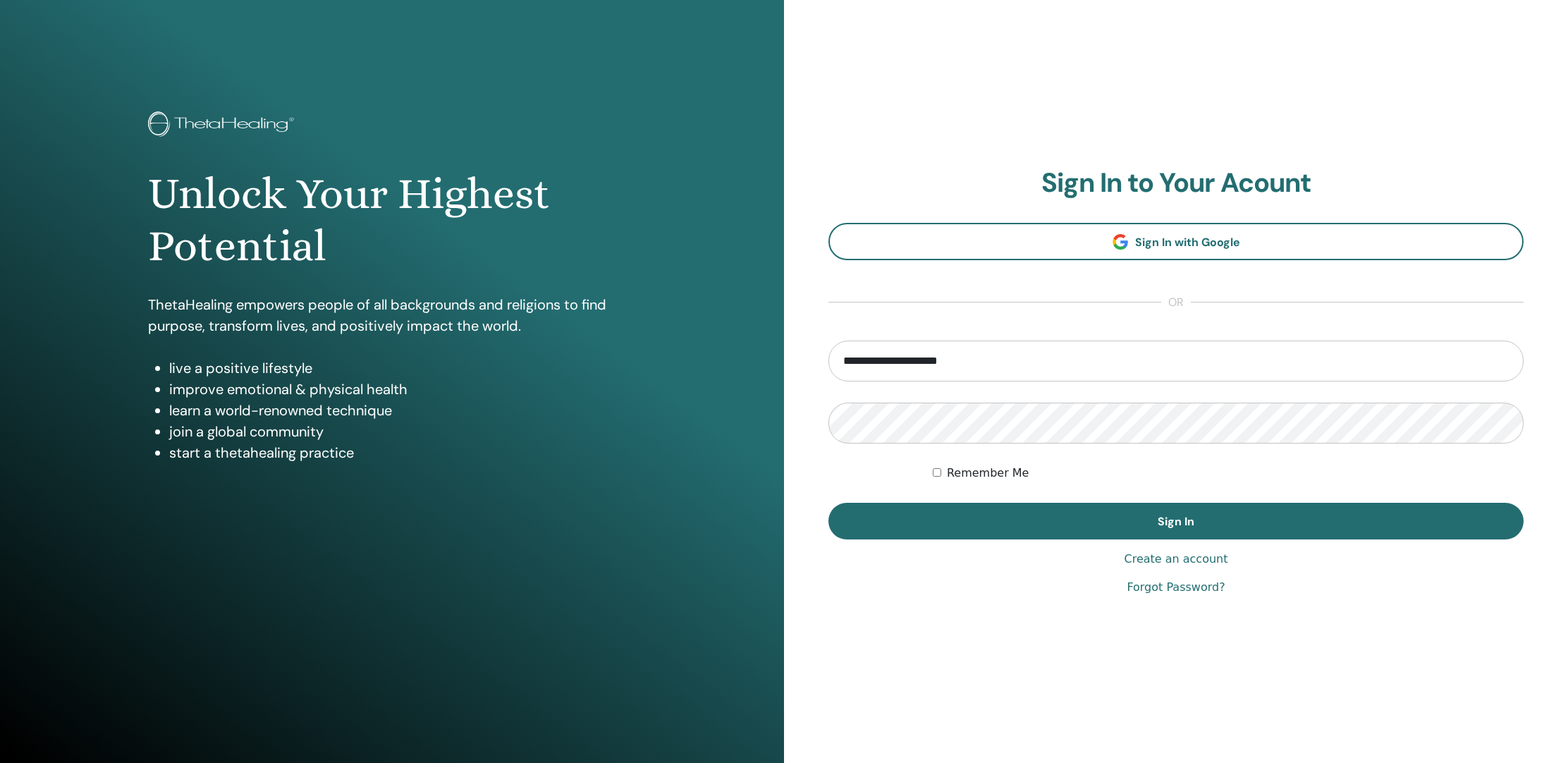
type input "**********"
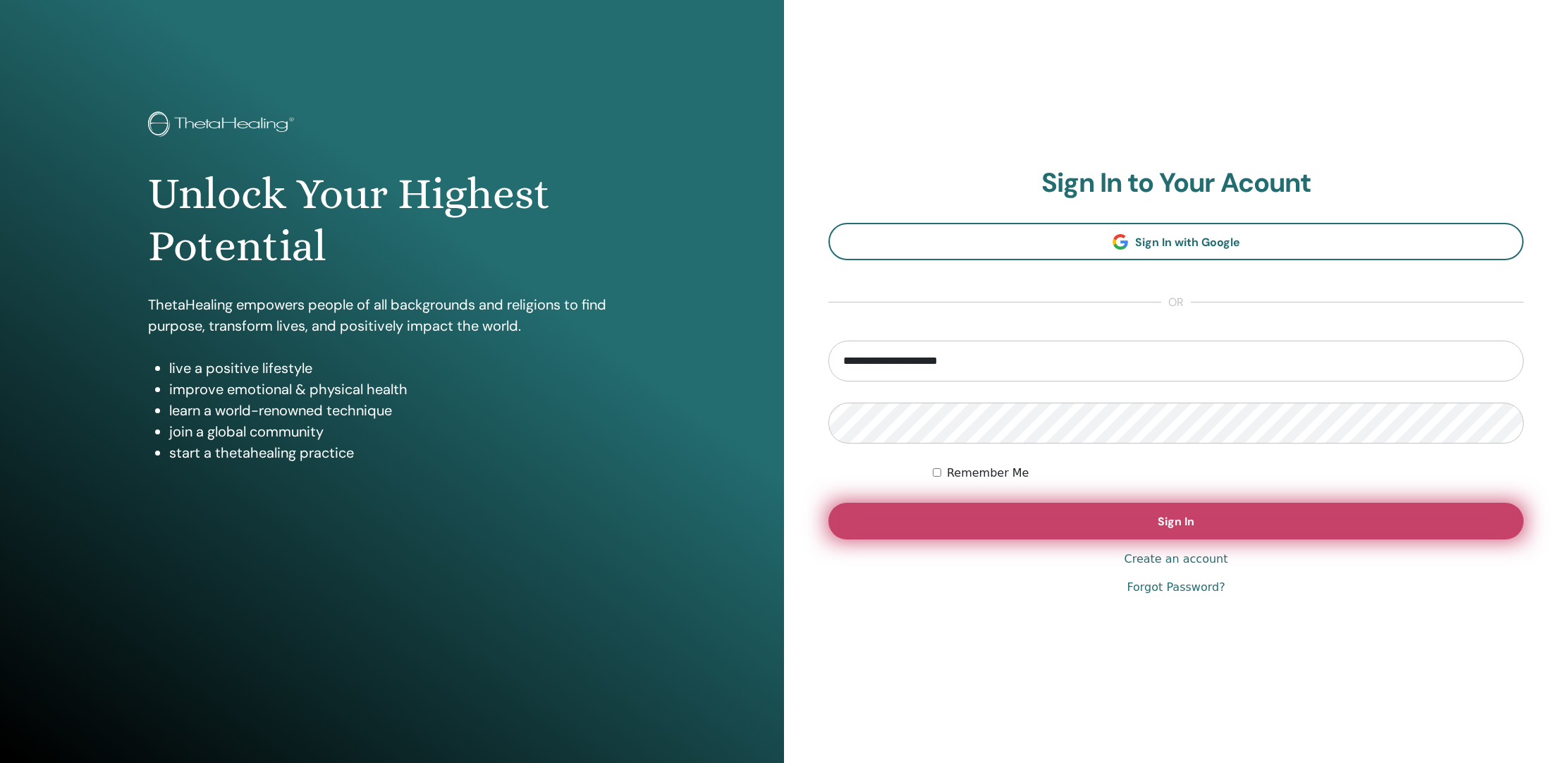
click at [1125, 532] on button "Sign In" at bounding box center [1176, 521] width 696 height 37
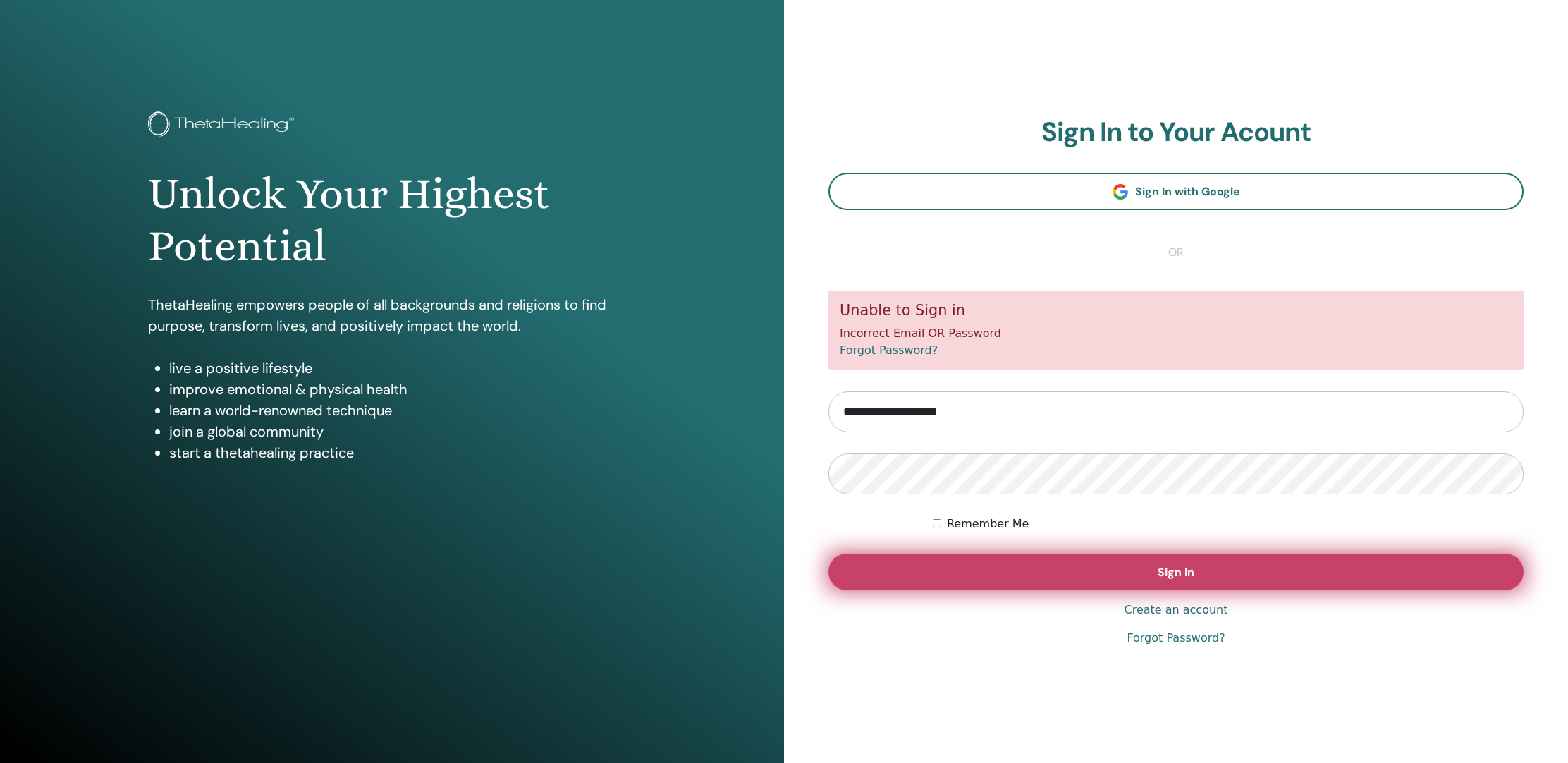
click at [1161, 579] on button "Sign In" at bounding box center [1176, 572] width 696 height 37
click at [1168, 568] on span "Sign In" at bounding box center [1176, 572] width 37 height 15
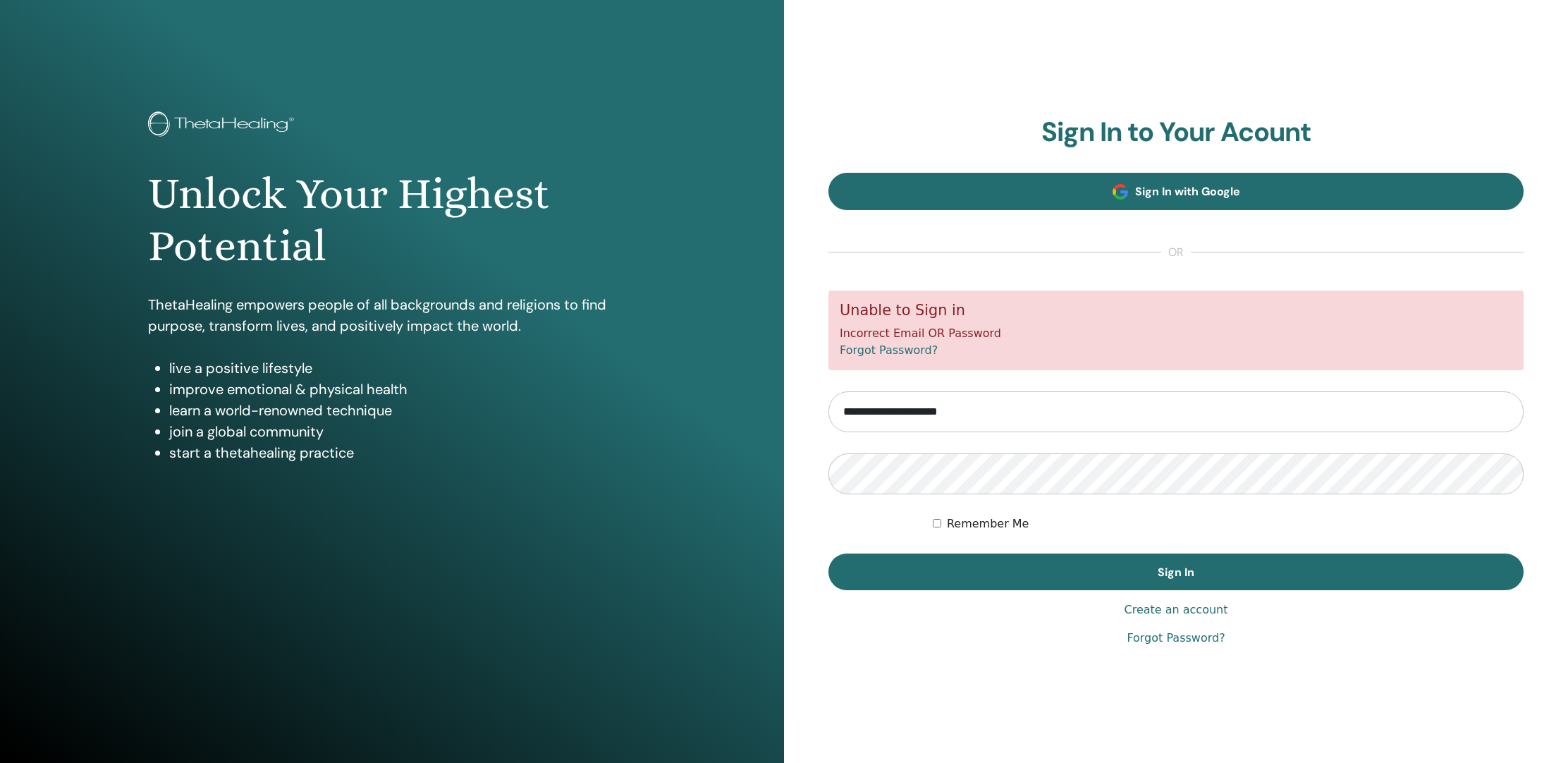
click at [1208, 184] on link "Sign In with Google" at bounding box center [1176, 192] width 696 height 38
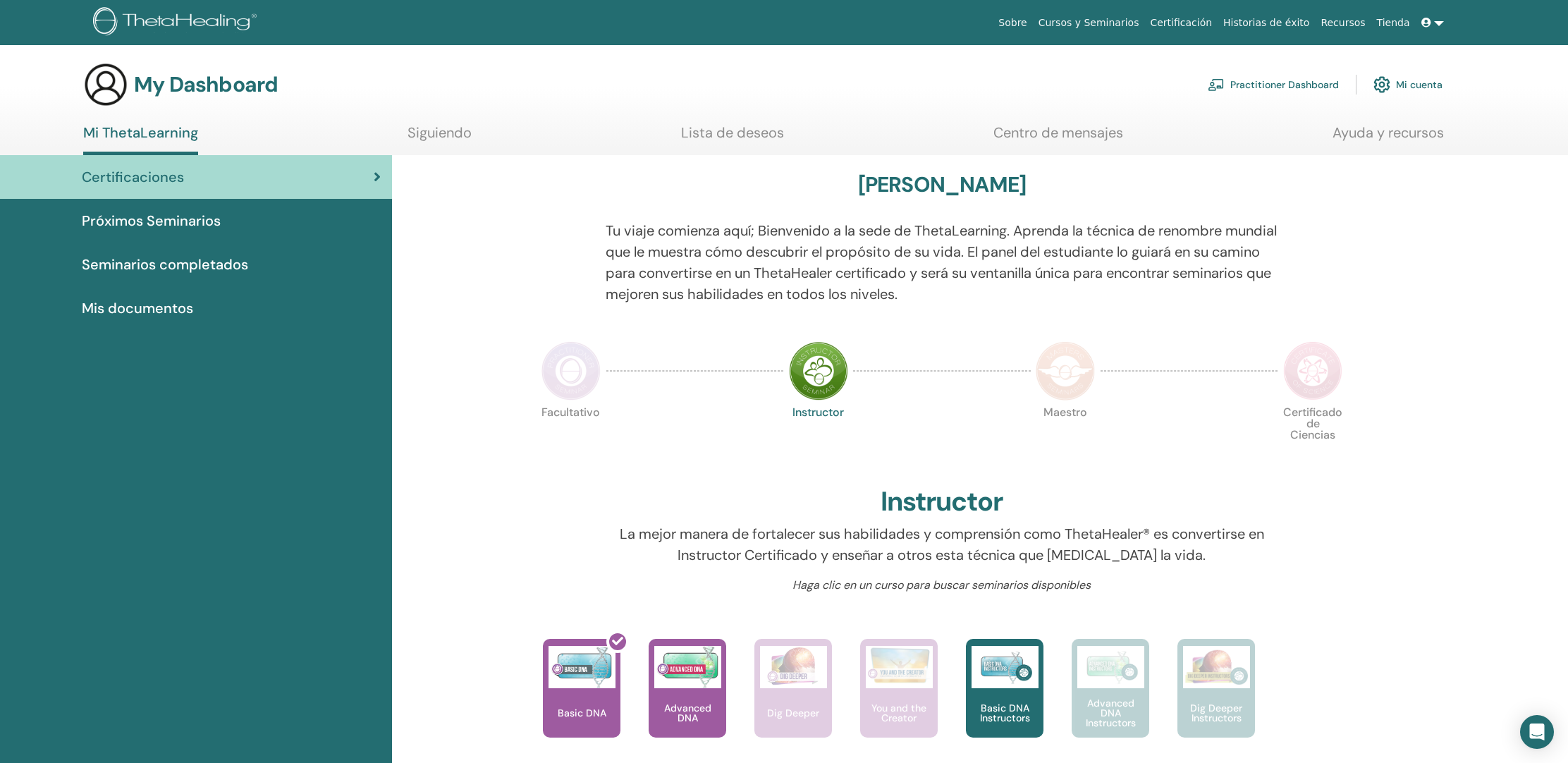
click at [359, 177] on div "Certificaciones" at bounding box center [196, 177] width 369 height 21
click at [170, 313] on span "Mis documentos" at bounding box center [138, 308] width 111 height 21
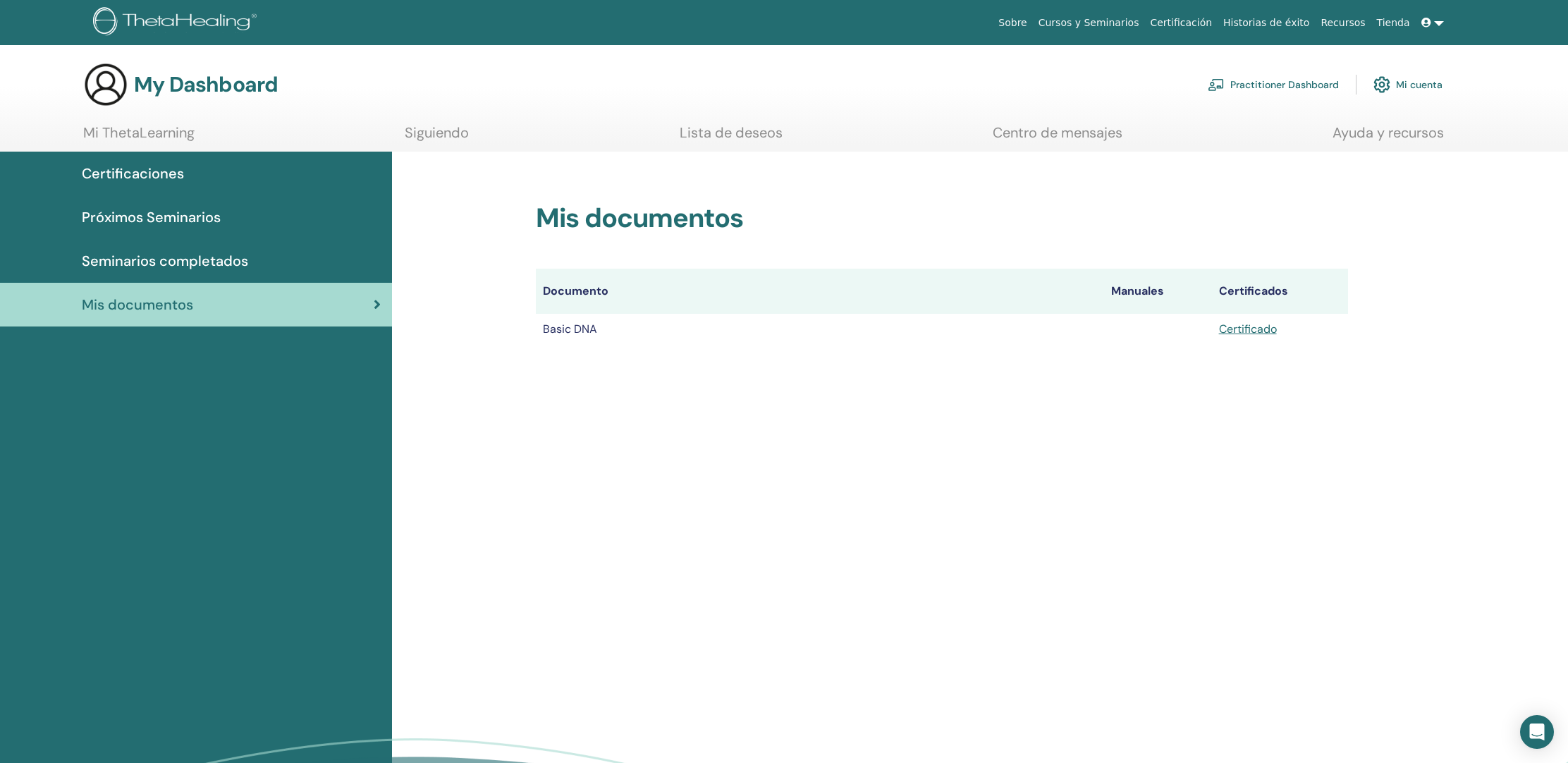
click at [1258, 333] on link "Certificado" at bounding box center [1248, 329] width 58 height 15
click at [1242, 285] on th "Certificados" at bounding box center [1280, 291] width 136 height 45
click at [1251, 327] on link "Certificado" at bounding box center [1248, 329] width 58 height 15
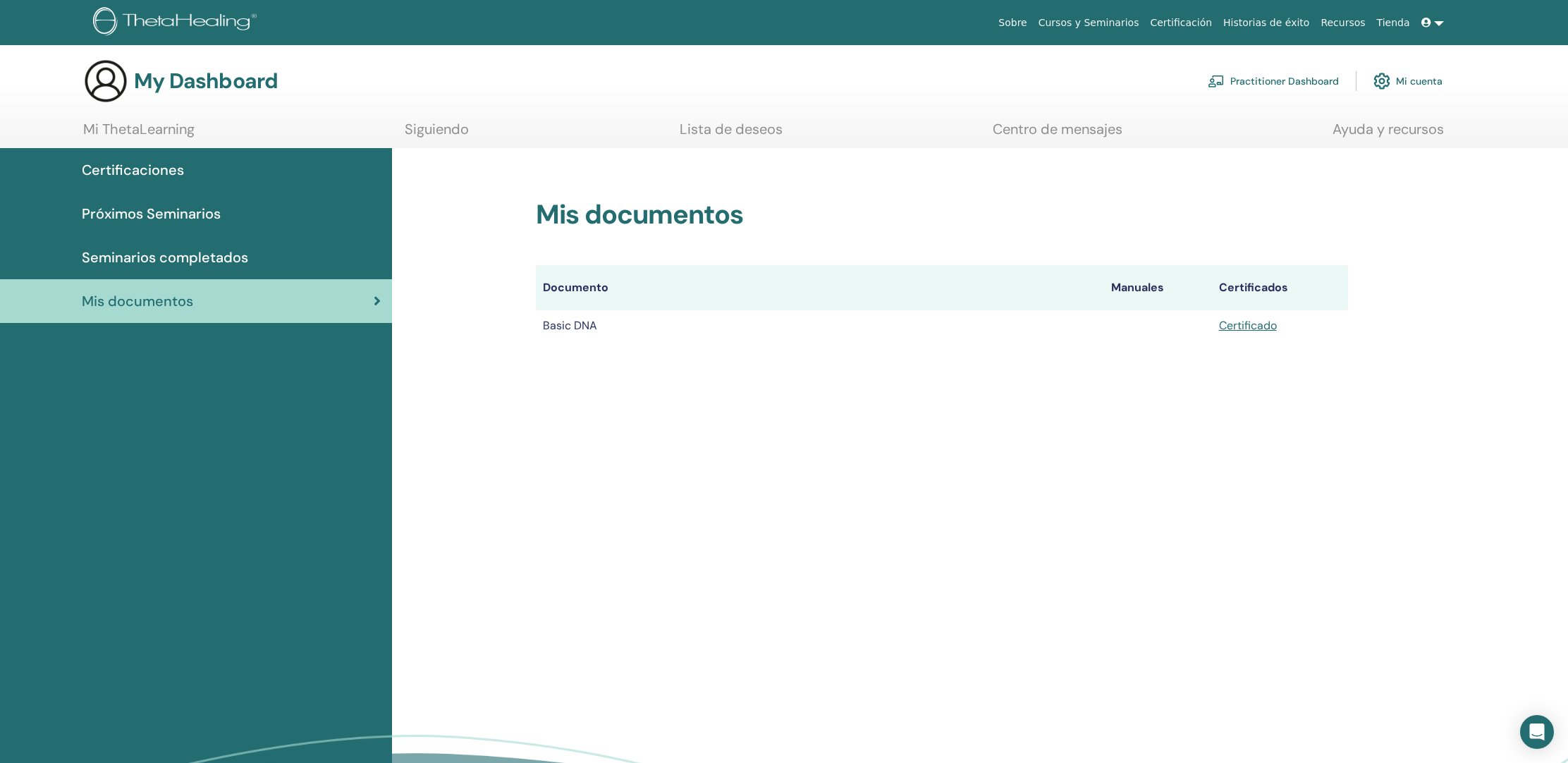
scroll to position [3, 1]
click at [1262, 332] on td "Certificado" at bounding box center [1280, 326] width 136 height 31
click at [1262, 322] on link "Certificado" at bounding box center [1248, 325] width 58 height 15
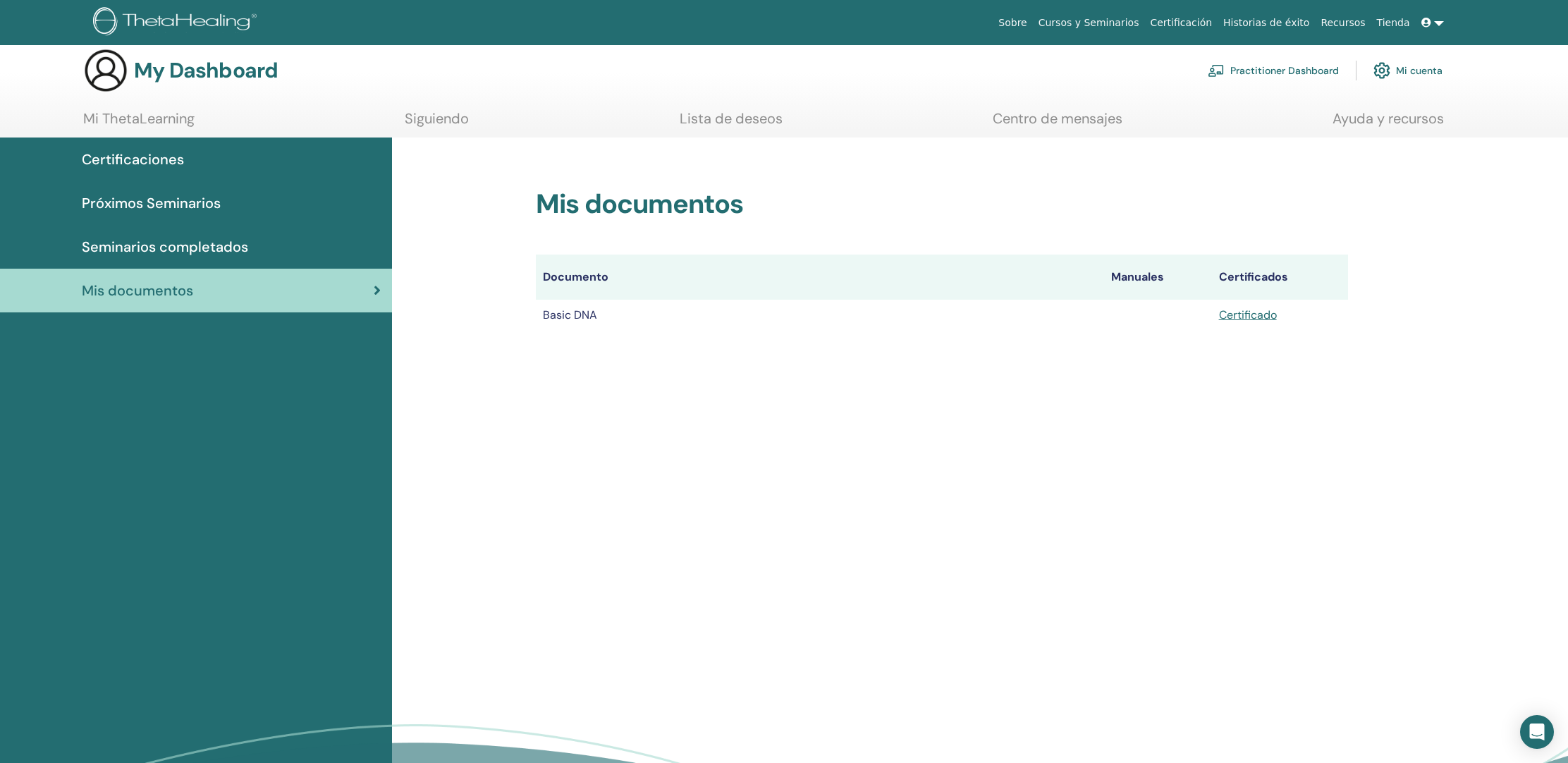
click at [144, 289] on span "Mis documentos" at bounding box center [138, 291] width 111 height 21
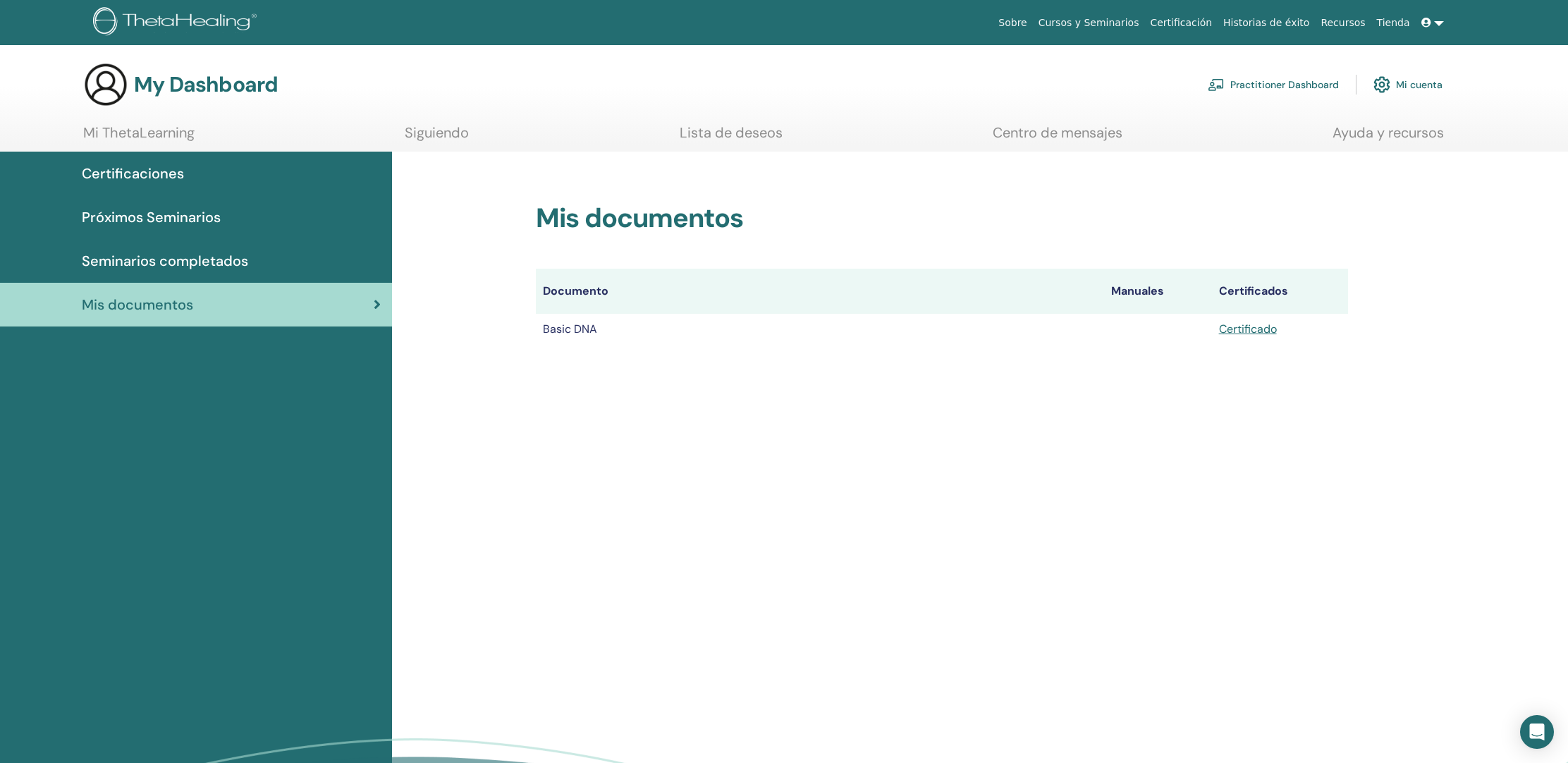
click at [1237, 337] on td "Certificado" at bounding box center [1280, 329] width 136 height 31
click at [1239, 329] on link "Certificado" at bounding box center [1248, 329] width 58 height 15
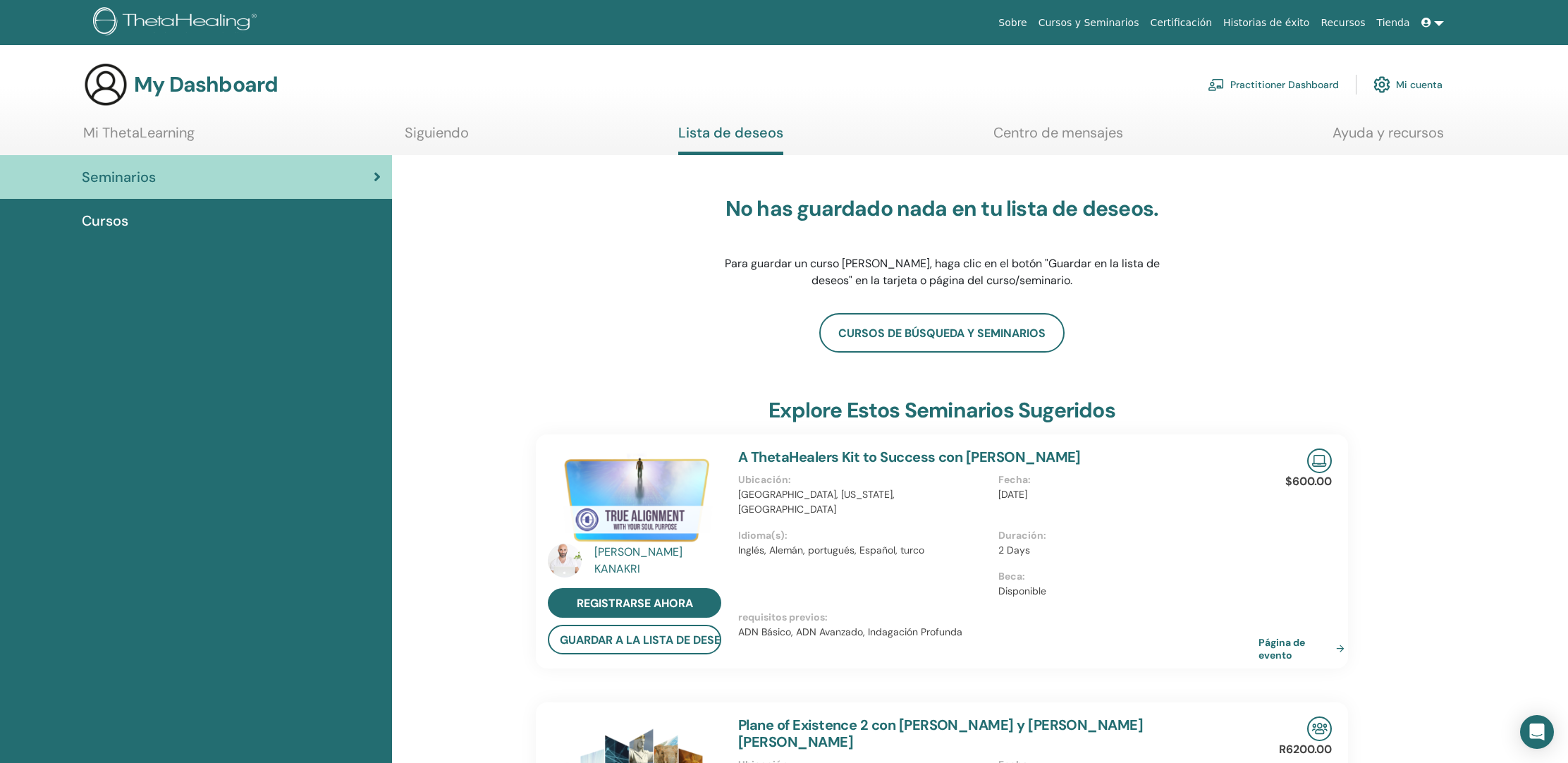
click at [278, 179] on div "Seminarios" at bounding box center [196, 177] width 369 height 21
click at [98, 220] on span "Cursos" at bounding box center [105, 220] width 47 height 21
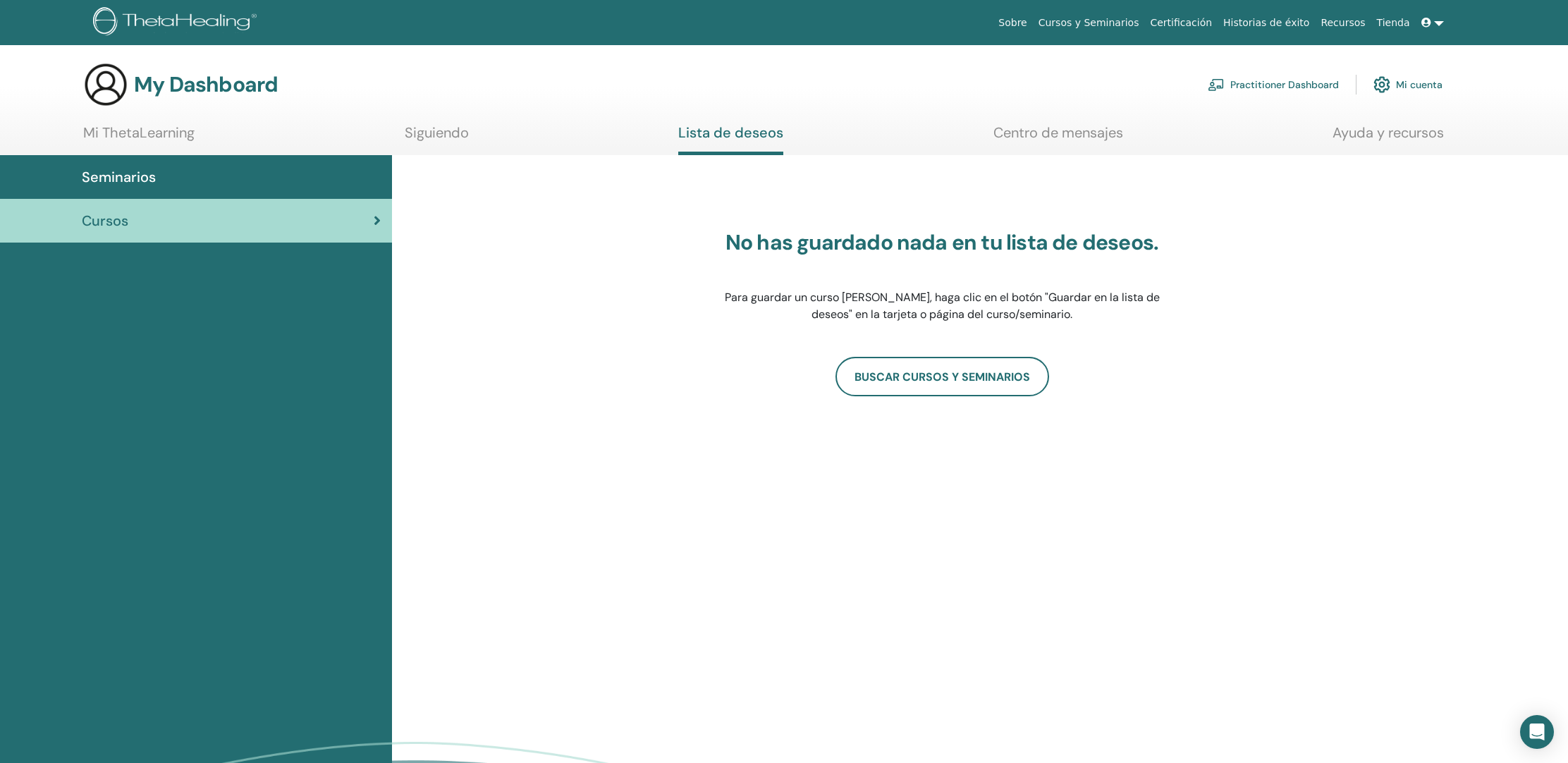
click at [98, 220] on span "Cursos" at bounding box center [105, 220] width 47 height 21
click at [133, 179] on span "Seminarios" at bounding box center [119, 177] width 74 height 21
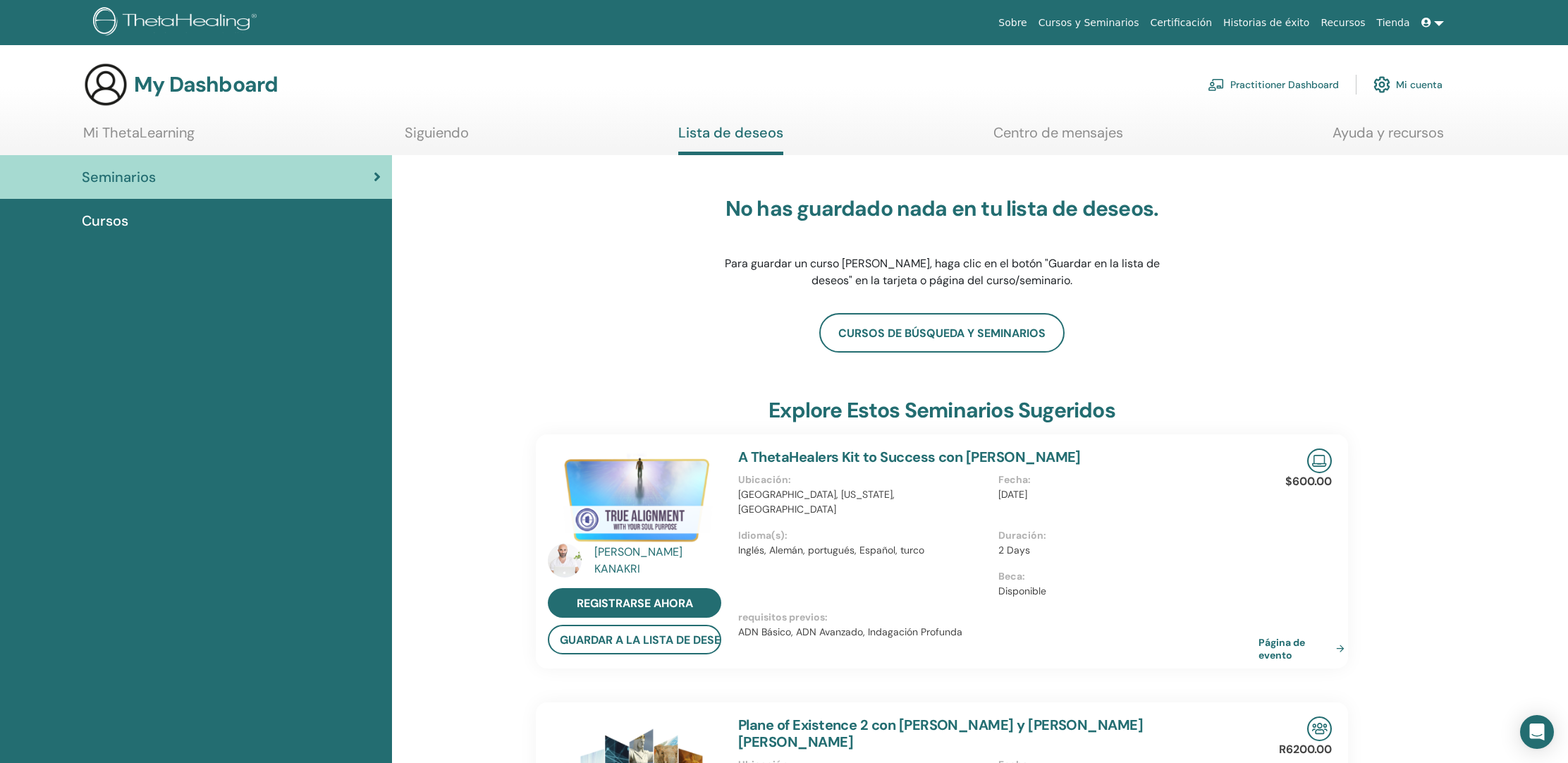
click at [167, 134] on link "Mi ThetaLearning" at bounding box center [139, 138] width 111 height 28
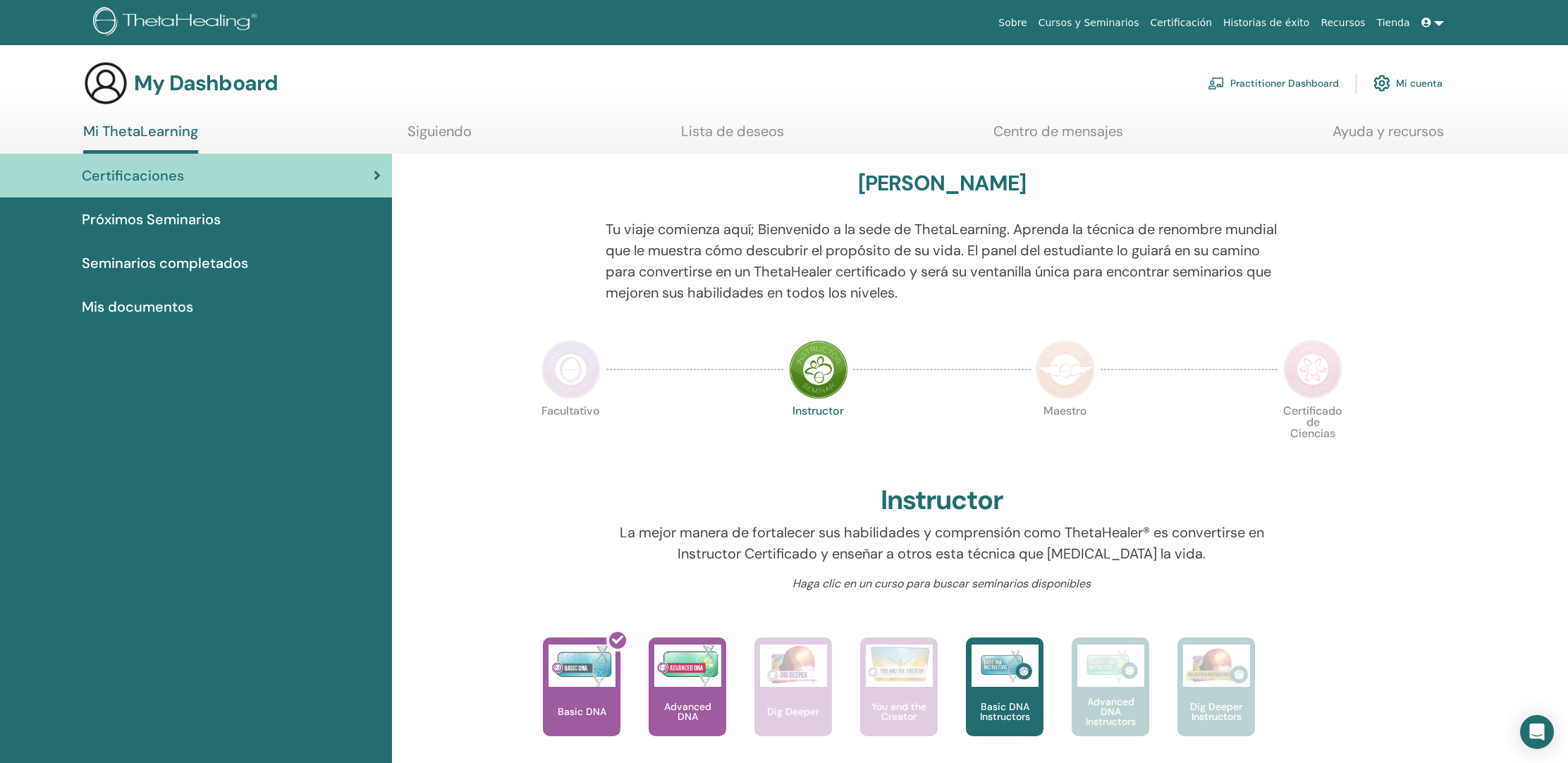
scroll to position [2, 2]
click at [174, 179] on span "Certificaciones" at bounding box center [133, 175] width 102 height 21
click at [365, 172] on div "Certificaciones" at bounding box center [196, 177] width 369 height 21
click at [1191, 25] on link "Certificación" at bounding box center [1181, 23] width 74 height 26
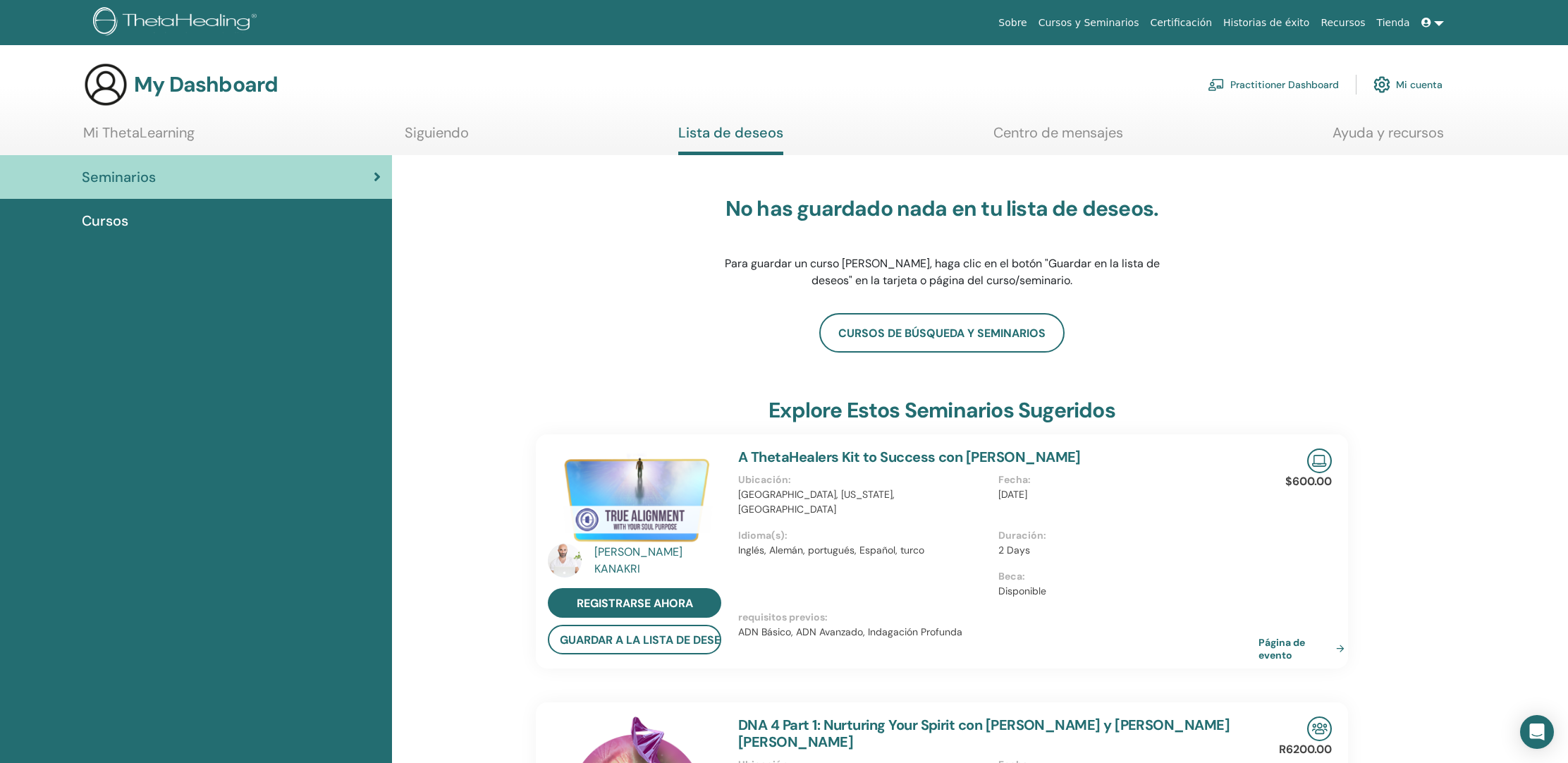
click at [176, 187] on div "Seminarios" at bounding box center [196, 177] width 369 height 21
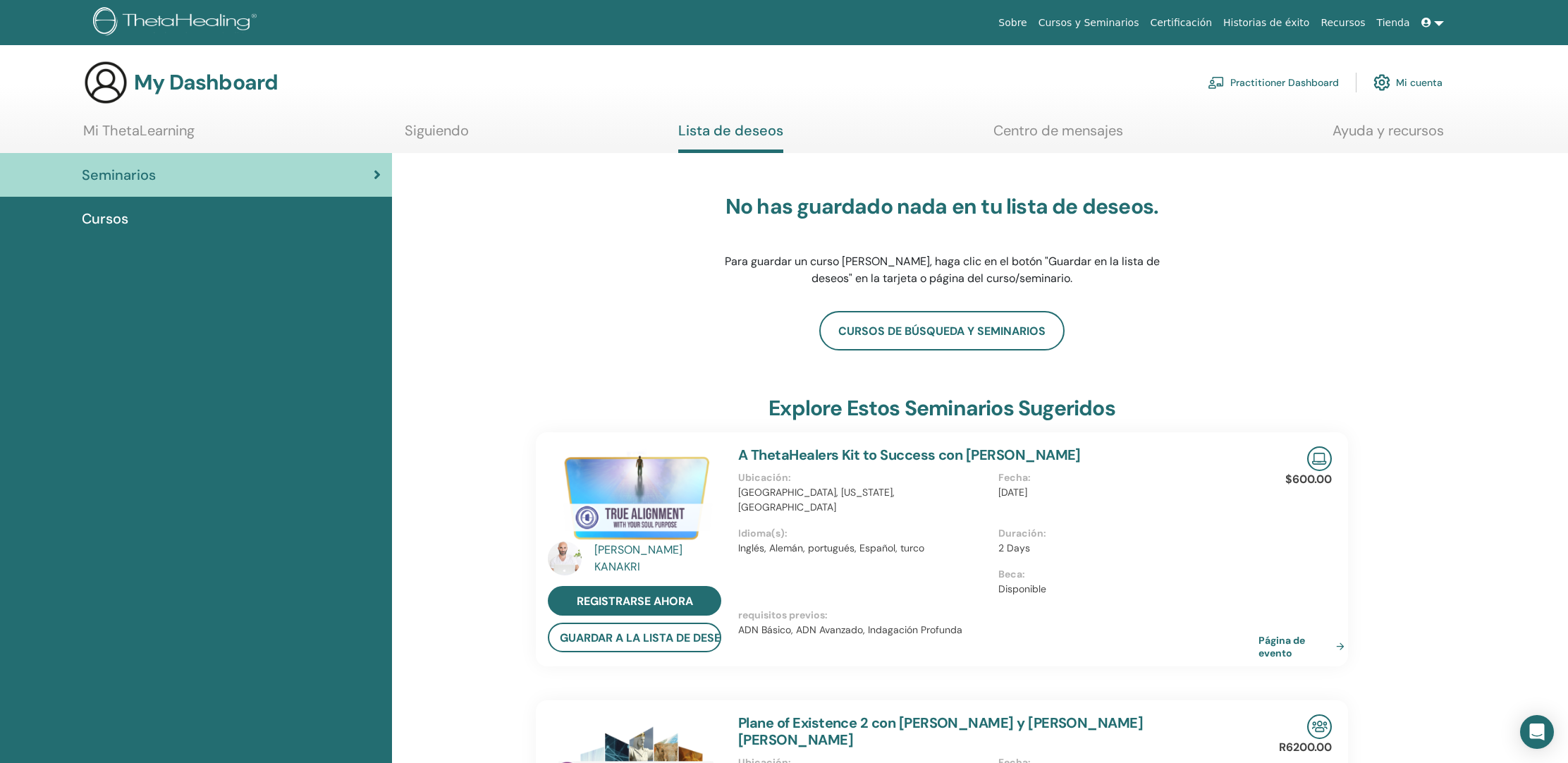
click at [1426, 87] on link "Mi cuenta" at bounding box center [1407, 83] width 69 height 31
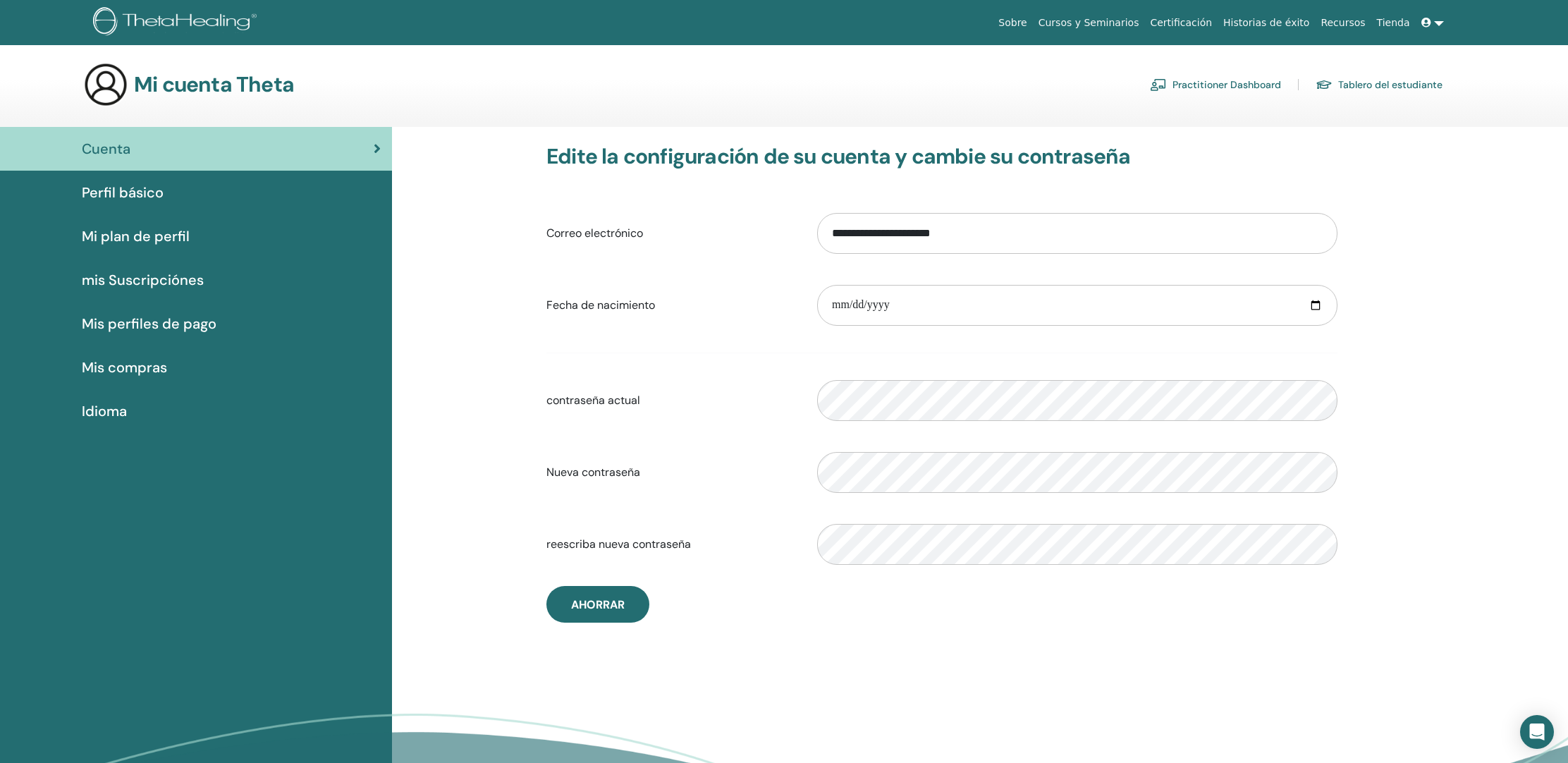
click at [230, 150] on div "Cuenta" at bounding box center [196, 149] width 369 height 21
click at [600, 605] on span "Ahorrar" at bounding box center [597, 605] width 53 height 15
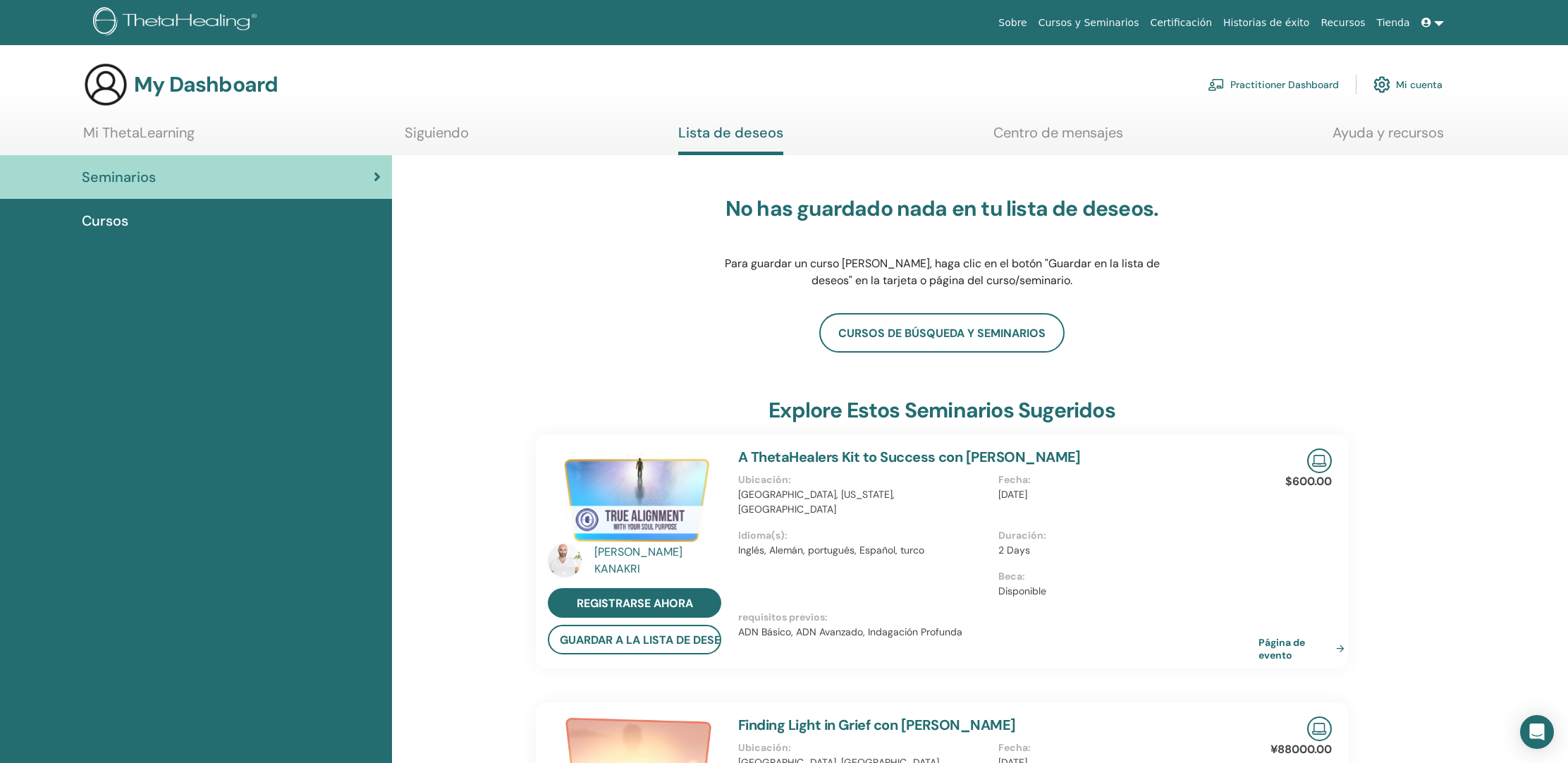
click at [1439, 20] on link at bounding box center [1432, 23] width 34 height 26
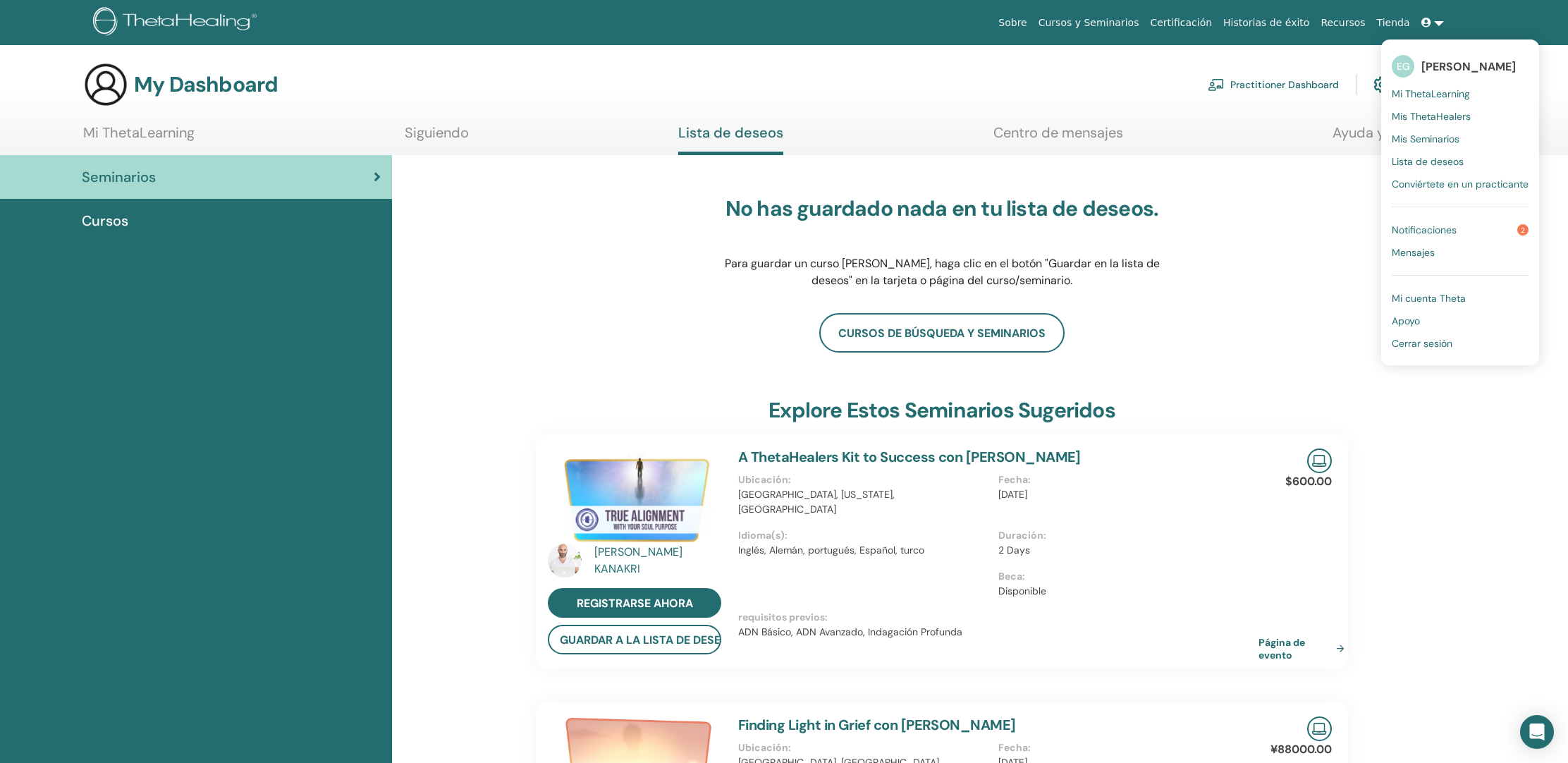
click at [1425, 137] on span "Mis Seminarios" at bounding box center [1425, 139] width 68 height 12
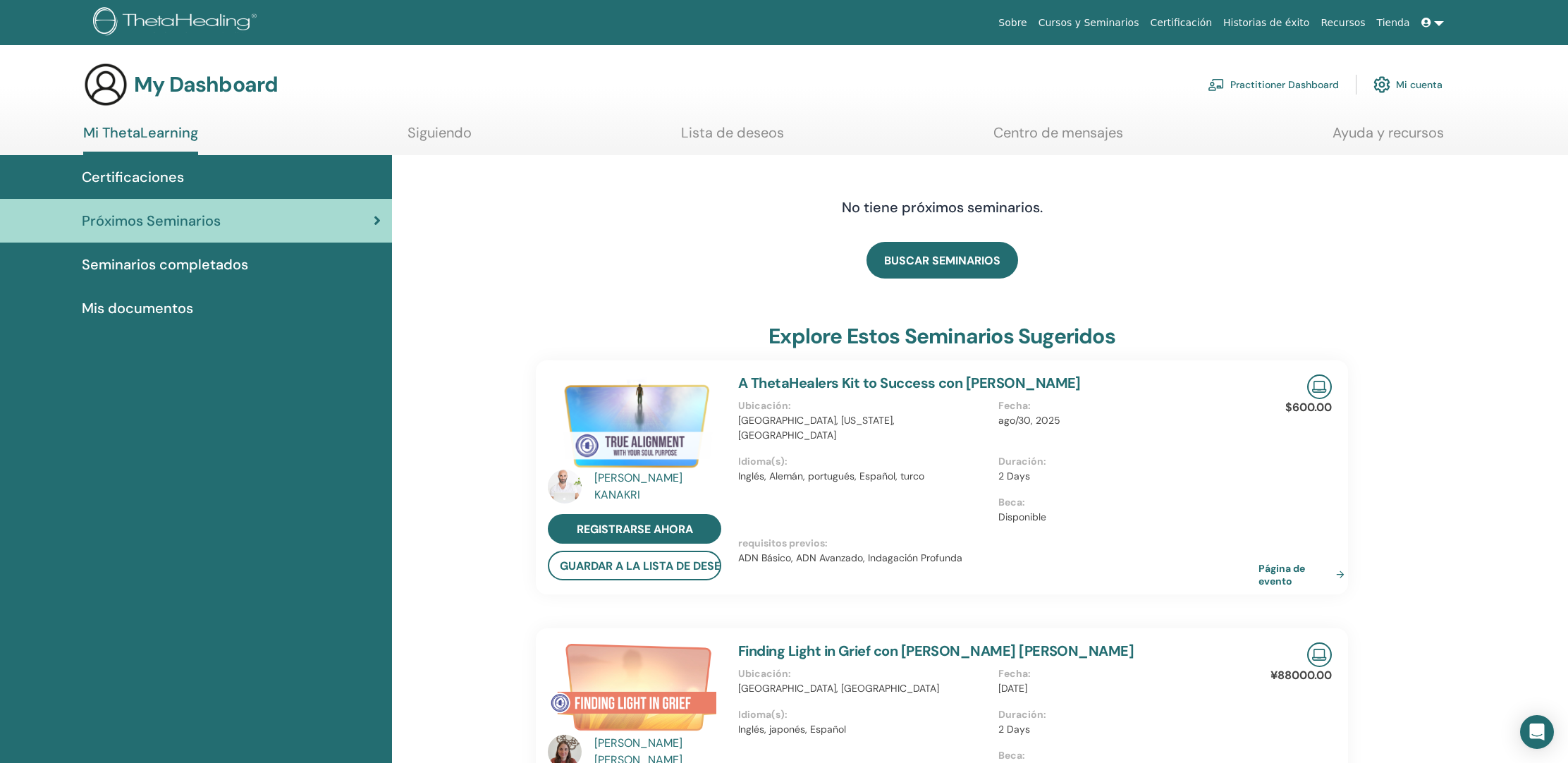
click at [1430, 82] on link "Mi cuenta" at bounding box center [1407, 84] width 69 height 31
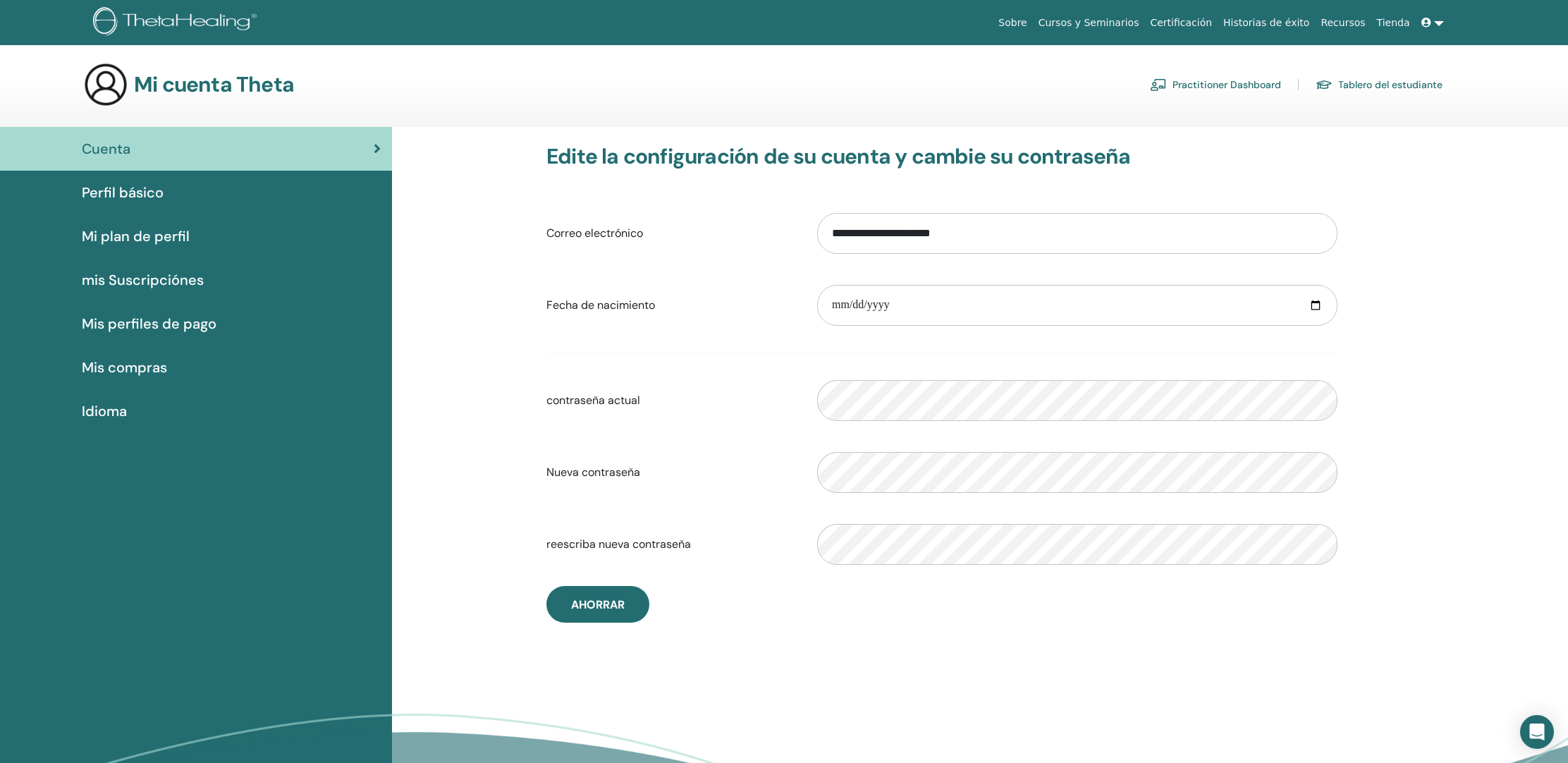
click at [1398, 27] on link "Tienda" at bounding box center [1394, 23] width 44 height 26
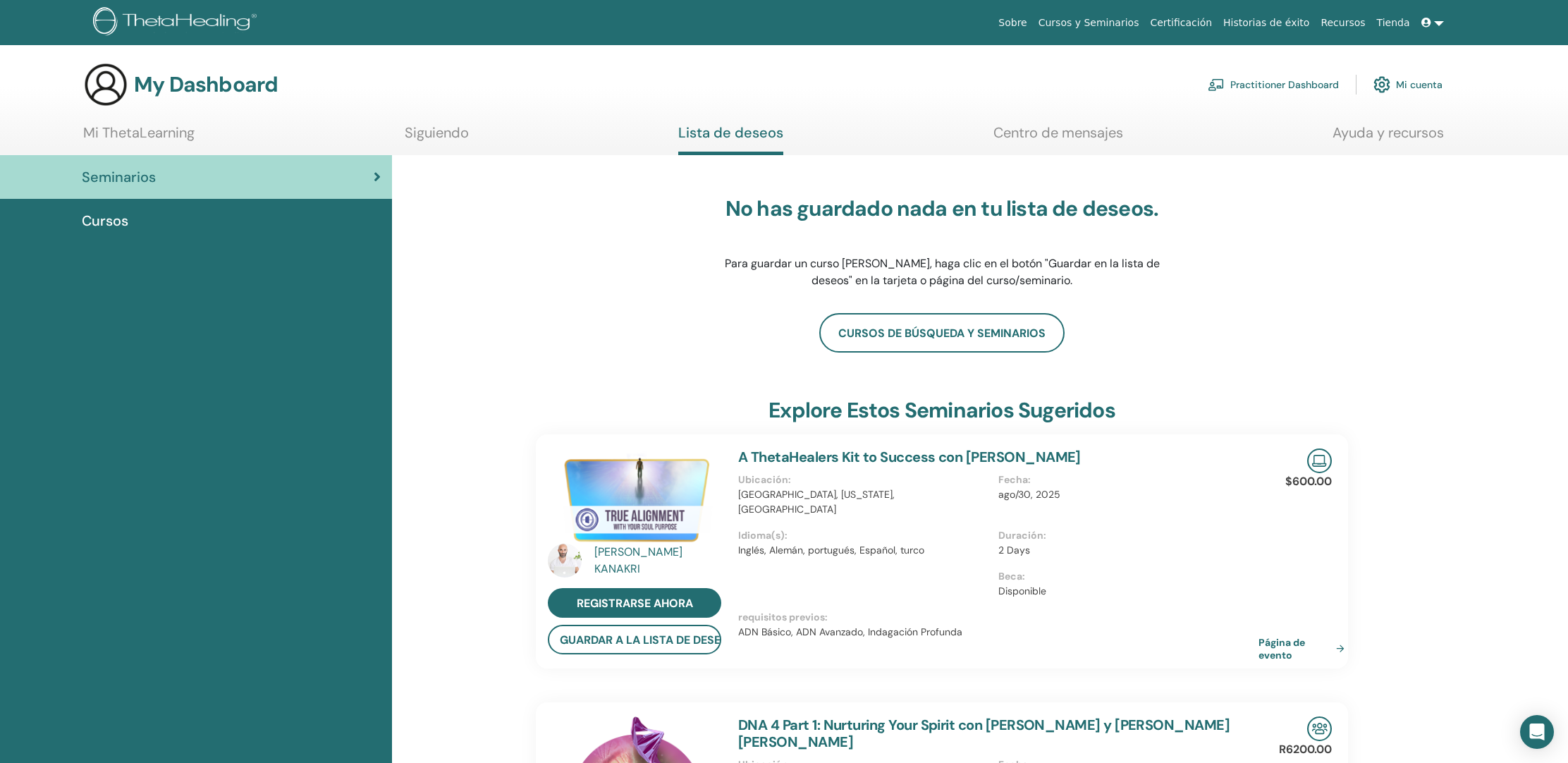
click at [1439, 23] on link at bounding box center [1432, 23] width 34 height 26
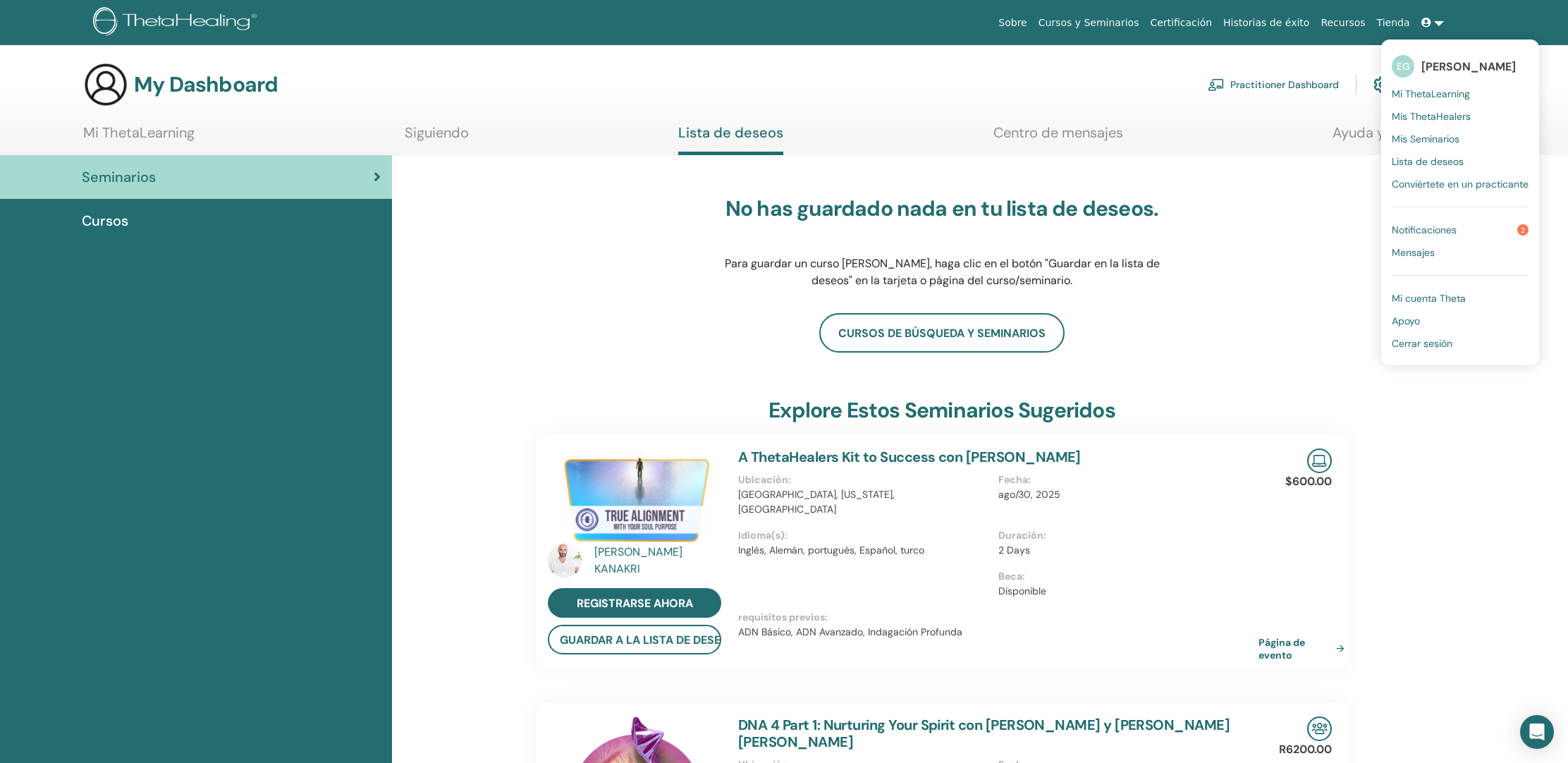
click at [1475, 231] on link "Notificaciones 2" at bounding box center [1460, 230] width 137 height 23
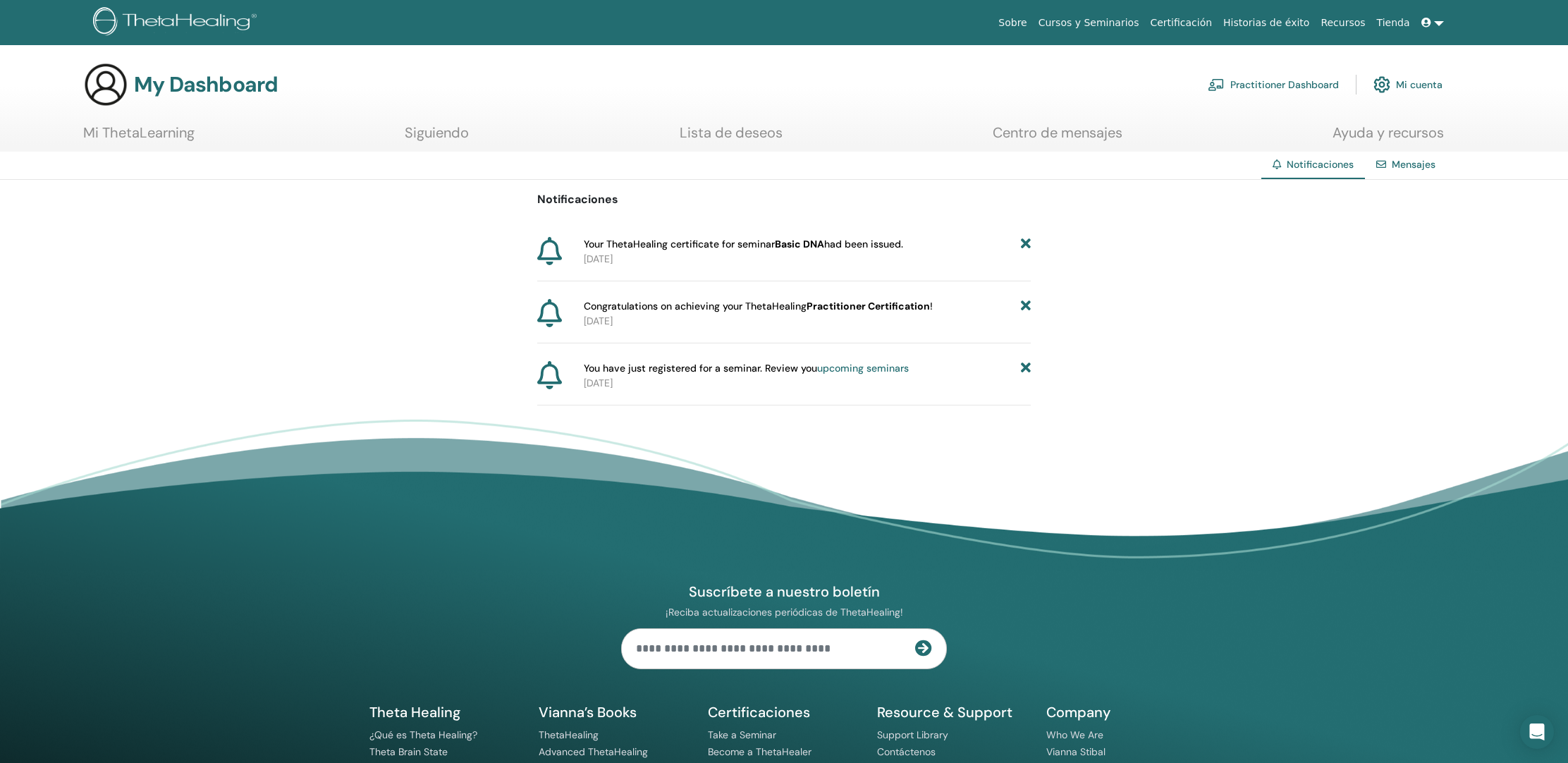
click at [556, 254] on icon at bounding box center [550, 251] width 25 height 28
click at [588, 312] on span "Congratulations on achieving your ThetaHealing Practitioner Certification !" at bounding box center [759, 307] width 349 height 15
click at [832, 311] on b "Practitioner Certification" at bounding box center [868, 306] width 124 height 12
click at [1325, 165] on span "Notificaciones" at bounding box center [1321, 164] width 67 height 12
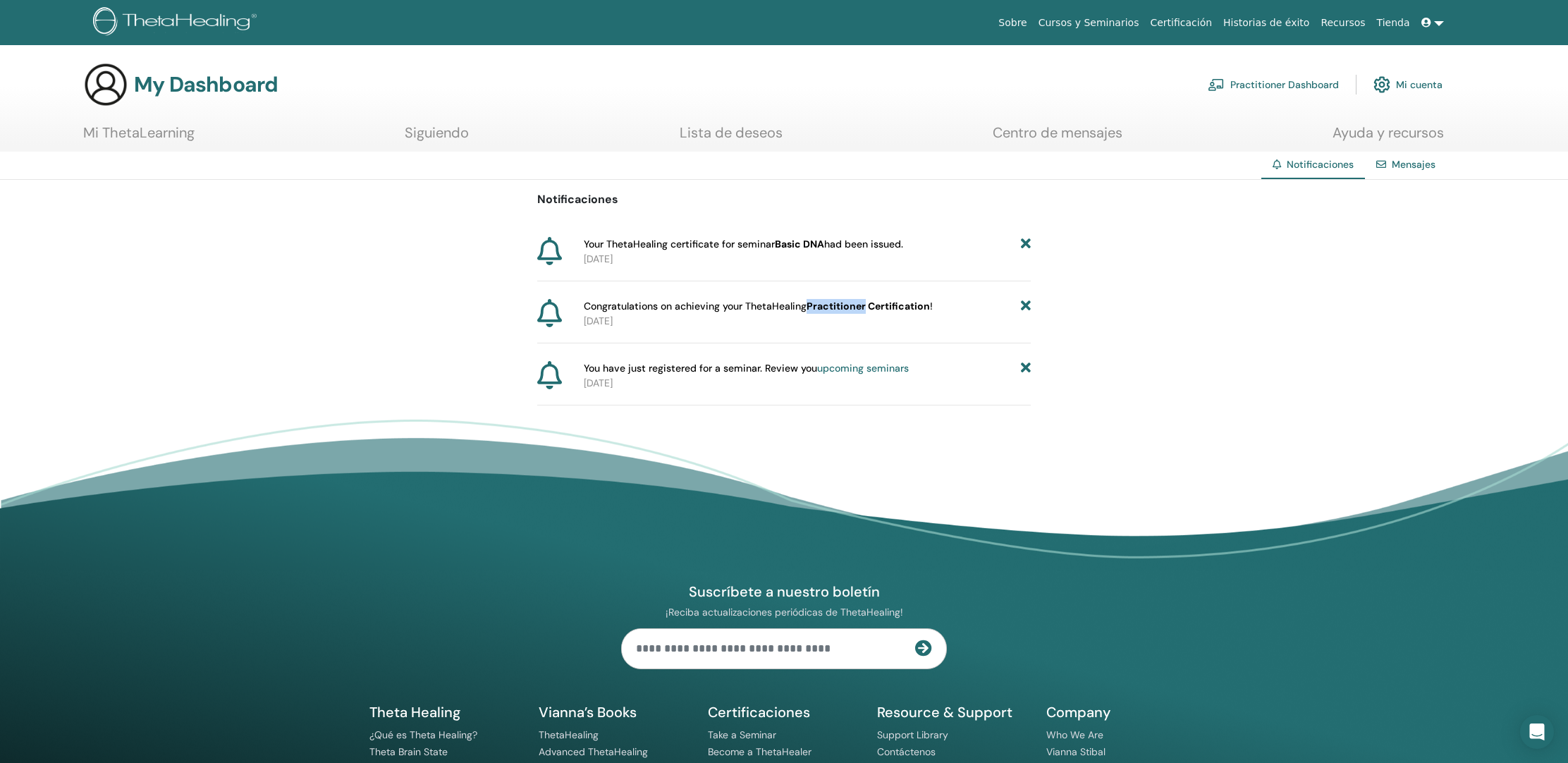
click at [1419, 163] on link "Mensajes" at bounding box center [1413, 164] width 43 height 12
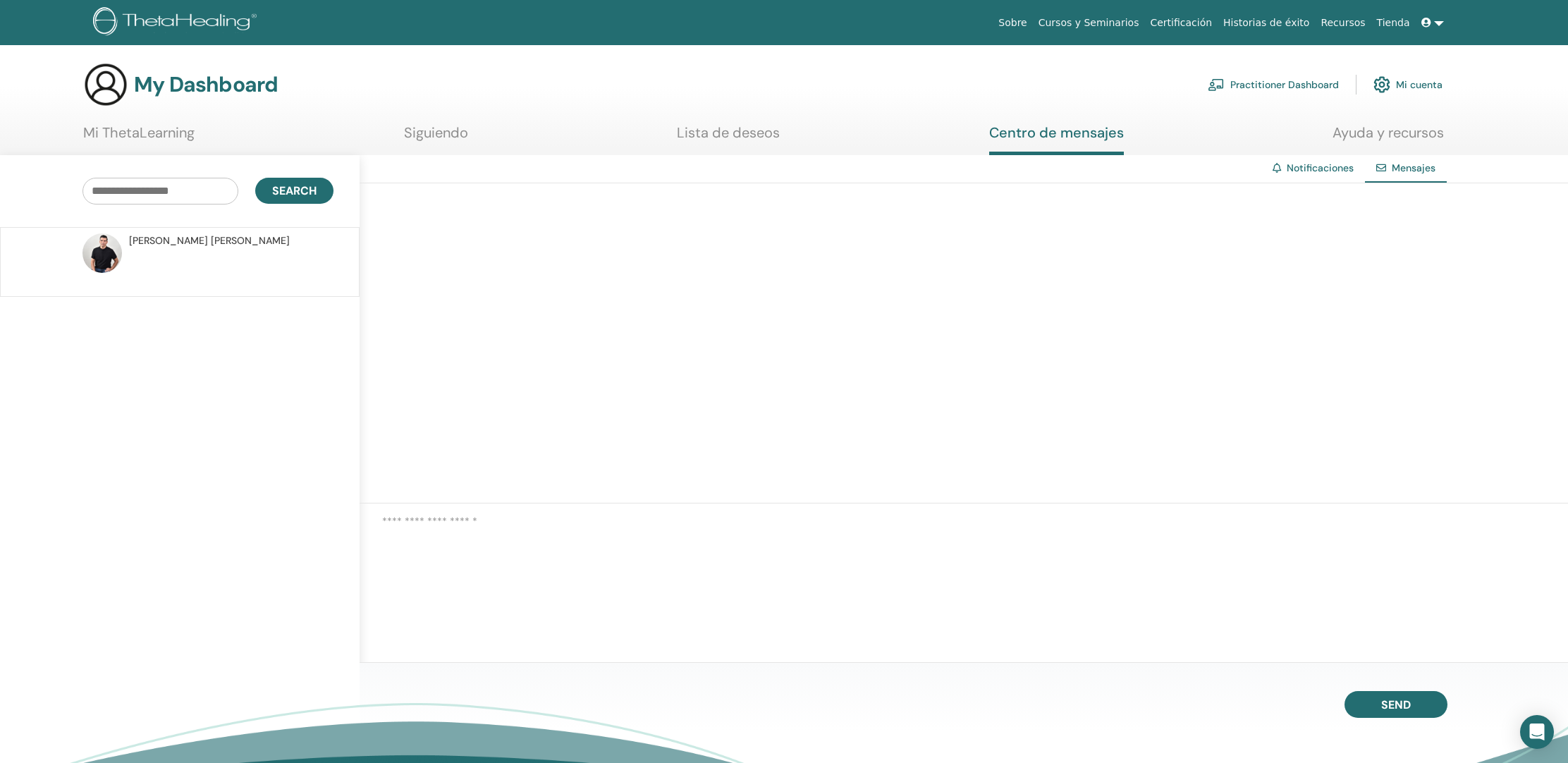
click at [1439, 29] on link at bounding box center [1432, 23] width 34 height 26
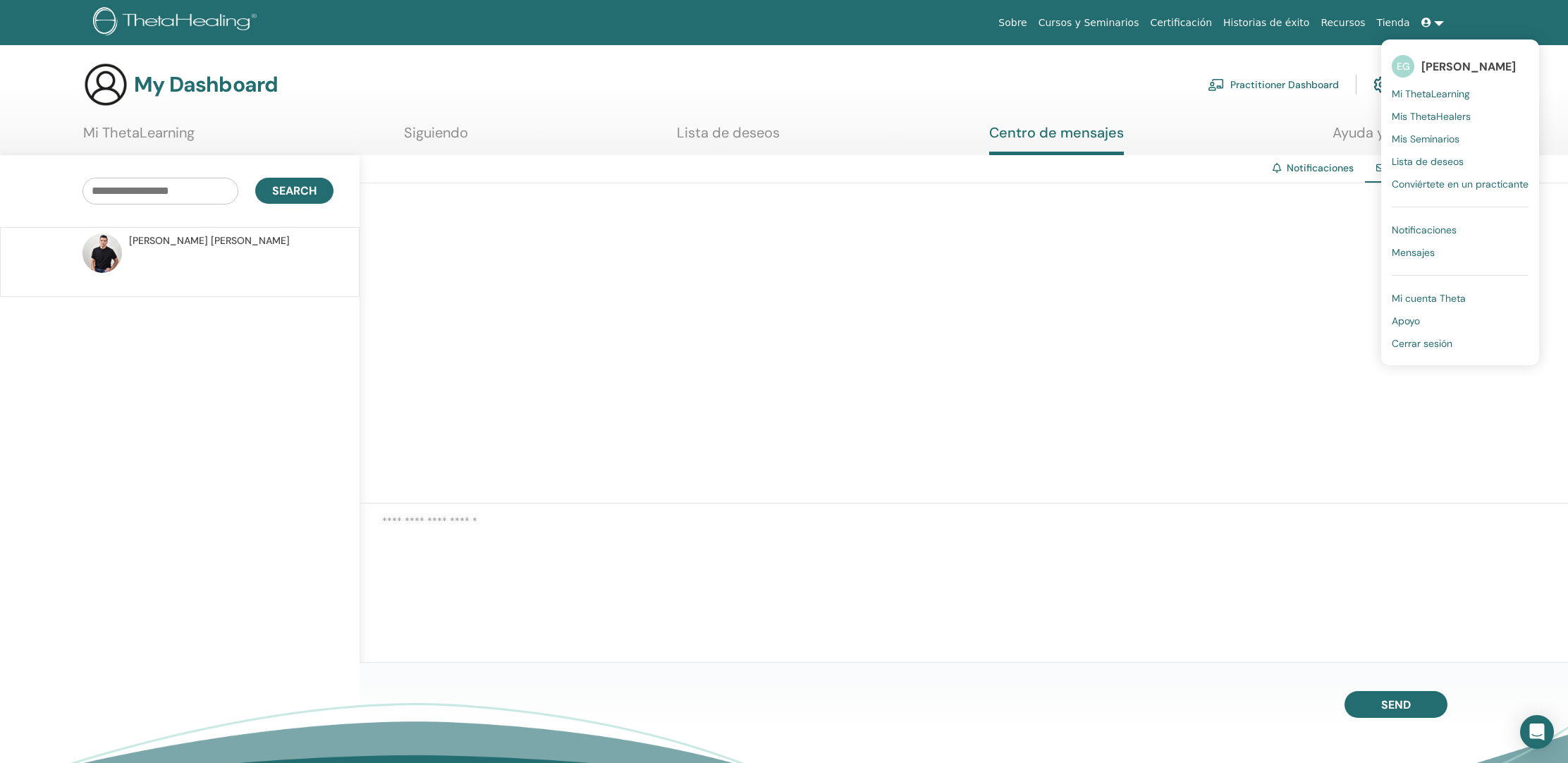
click at [1434, 137] on span "Mis Seminarios" at bounding box center [1425, 139] width 68 height 12
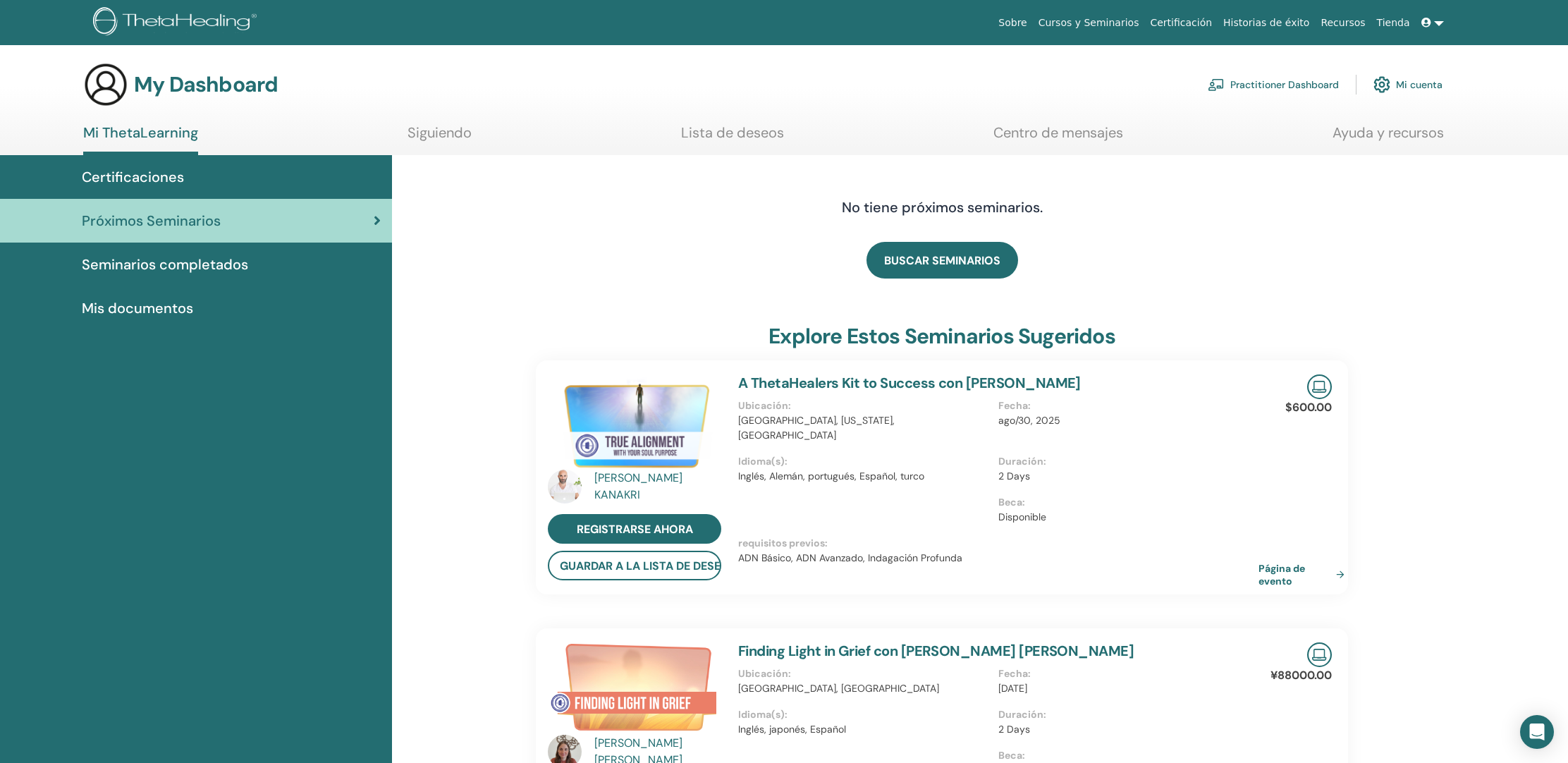
click at [1194, 23] on link "Certificación" at bounding box center [1181, 23] width 74 height 26
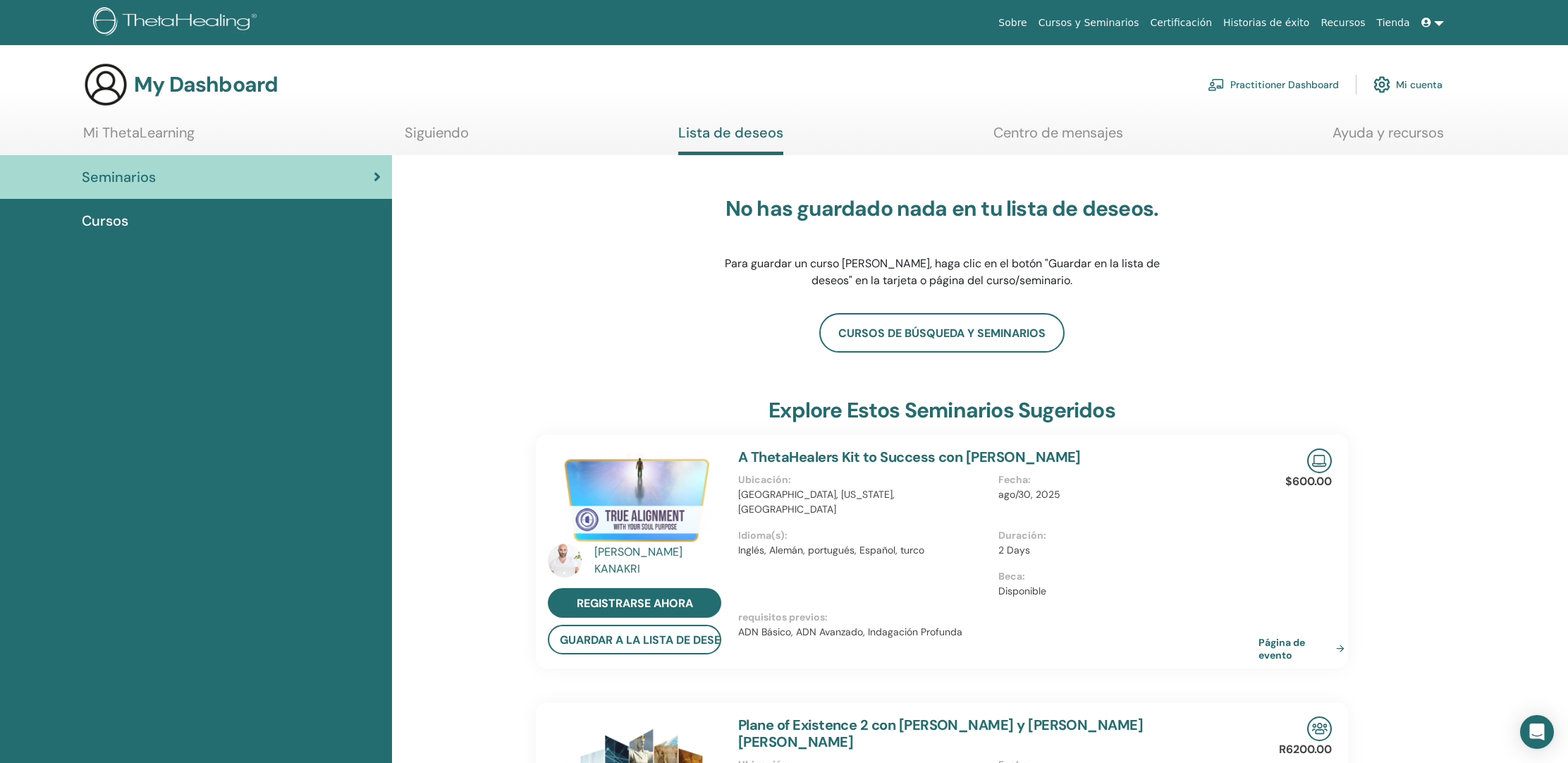
click at [377, 177] on icon at bounding box center [377, 176] width 7 height 14
click at [111, 220] on span "Cursos" at bounding box center [105, 220] width 47 height 21
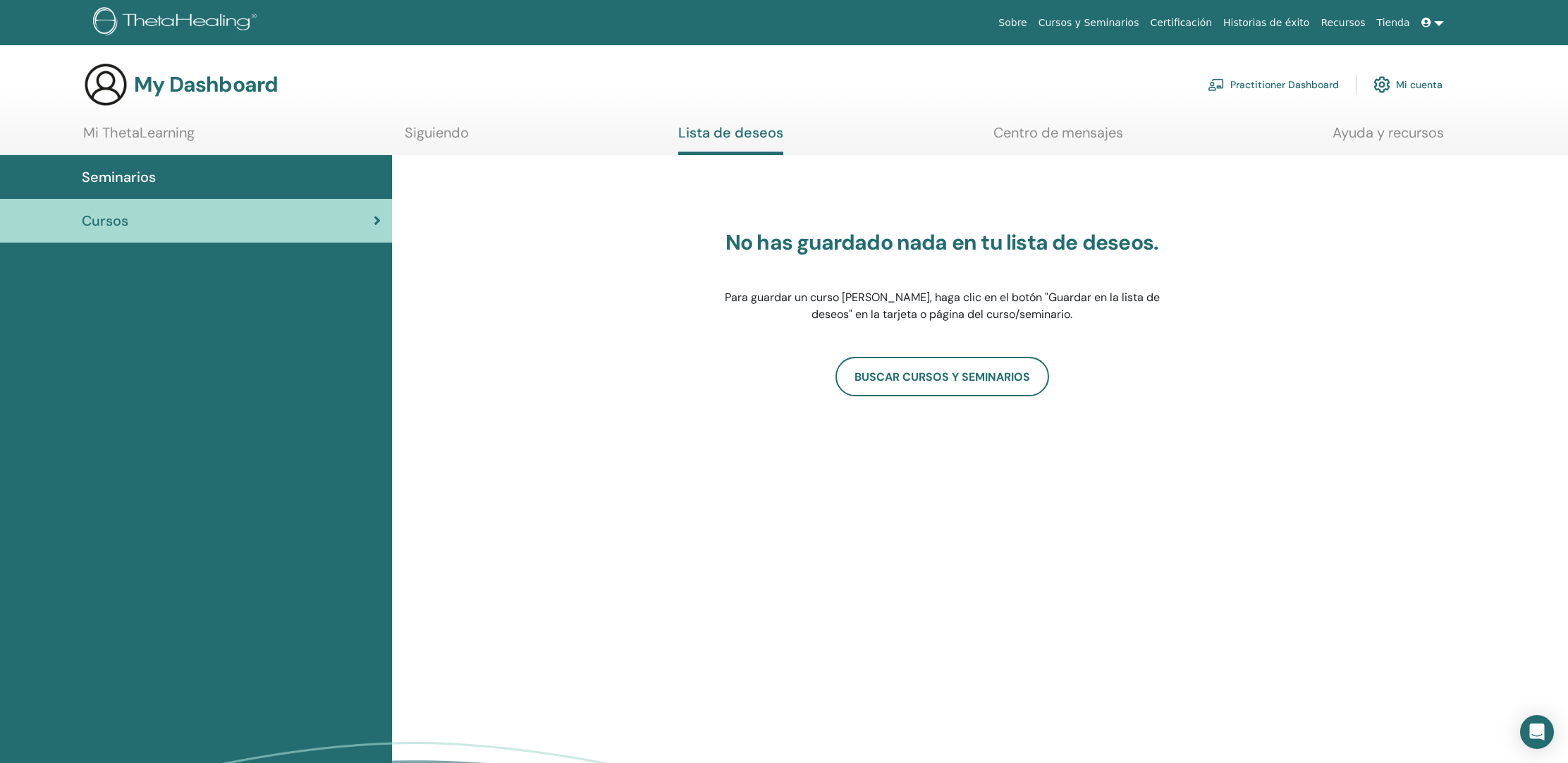
click at [1189, 26] on link "Certificación" at bounding box center [1181, 23] width 74 height 26
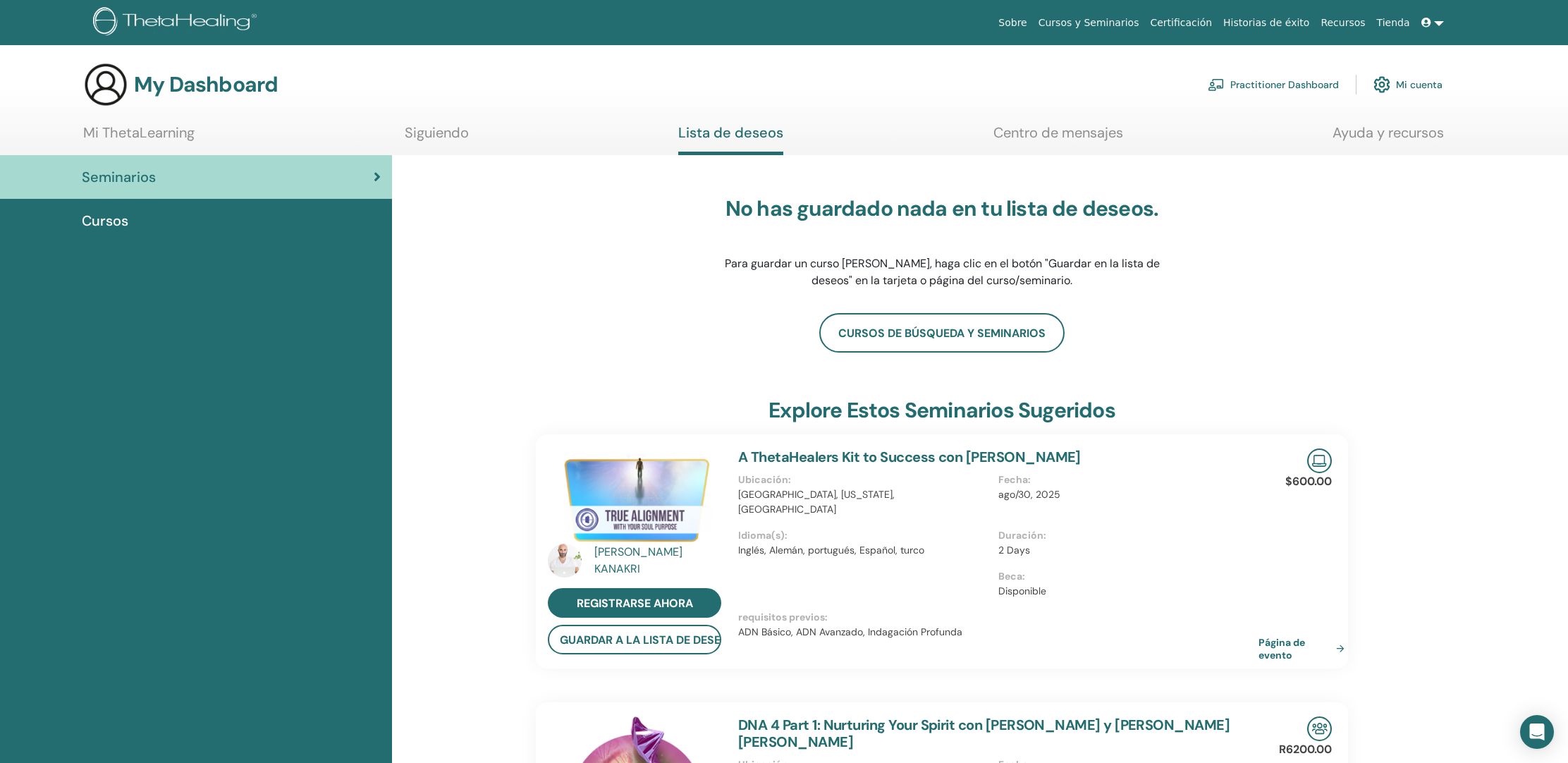
click at [372, 176] on div "Seminarios" at bounding box center [196, 177] width 369 height 21
click at [114, 220] on span "Cursos" at bounding box center [105, 220] width 47 height 21
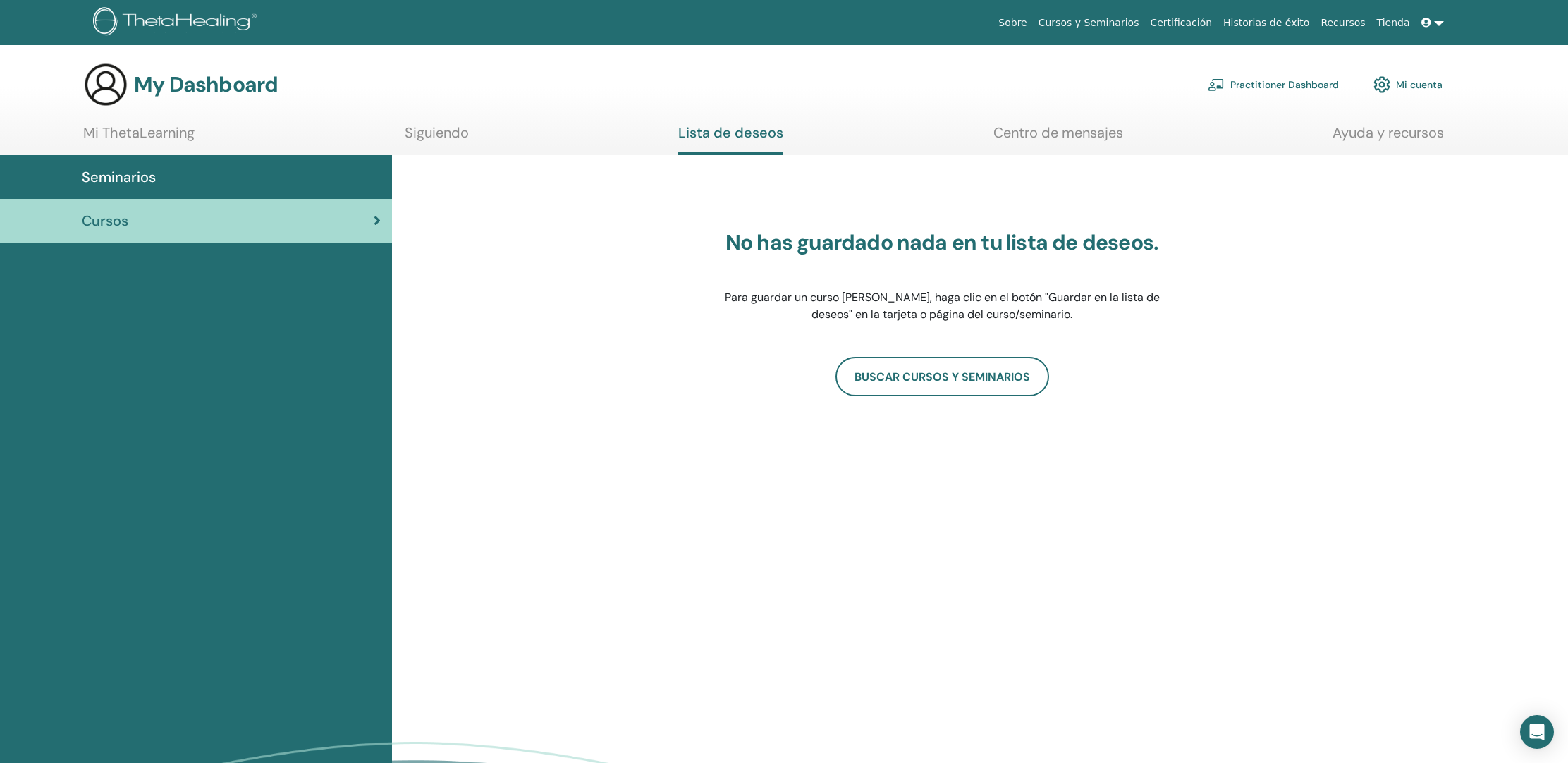
click at [1271, 343] on div "No has guardado nada en tu lista de deseos. Para guardar un curso [PERSON_NAME]…" at bounding box center [941, 313] width 1049 height 282
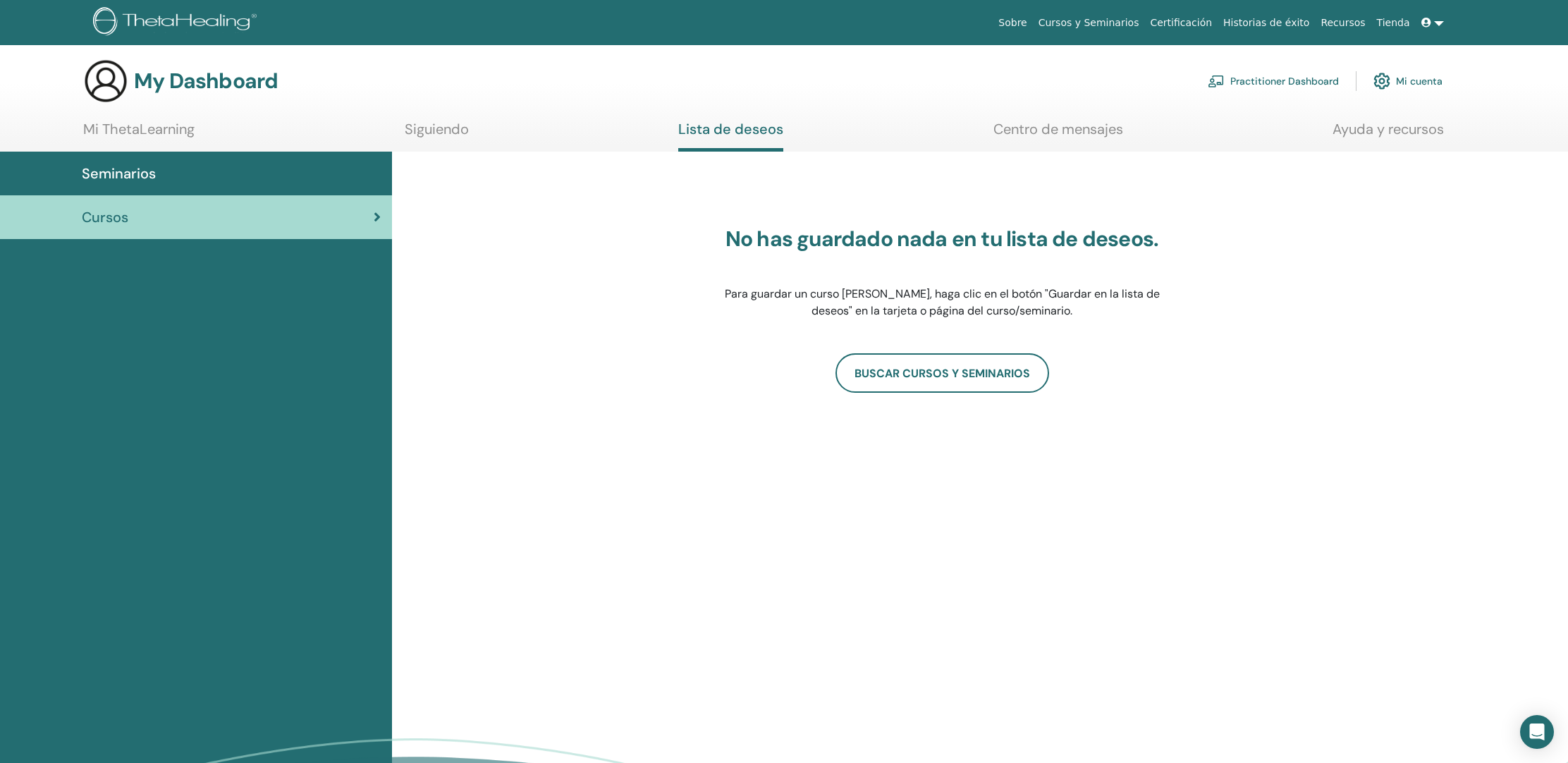
click at [1271, 344] on div "No has guardado nada en tu lista de deseos. Para guardar un curso o seminario, …" at bounding box center [941, 310] width 1049 height 282
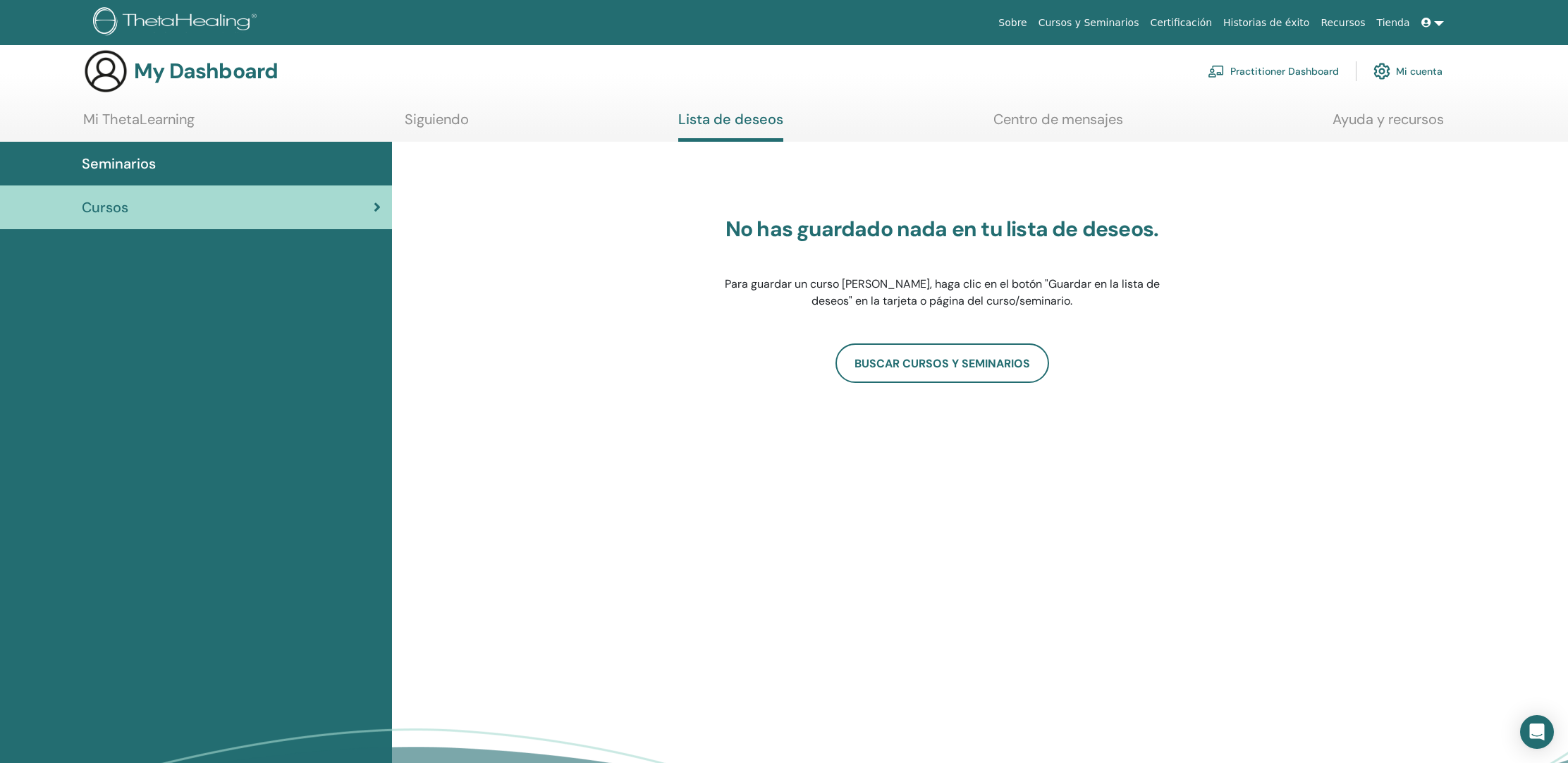
scroll to position [18, 0]
